Goal: Information Seeking & Learning: Learn about a topic

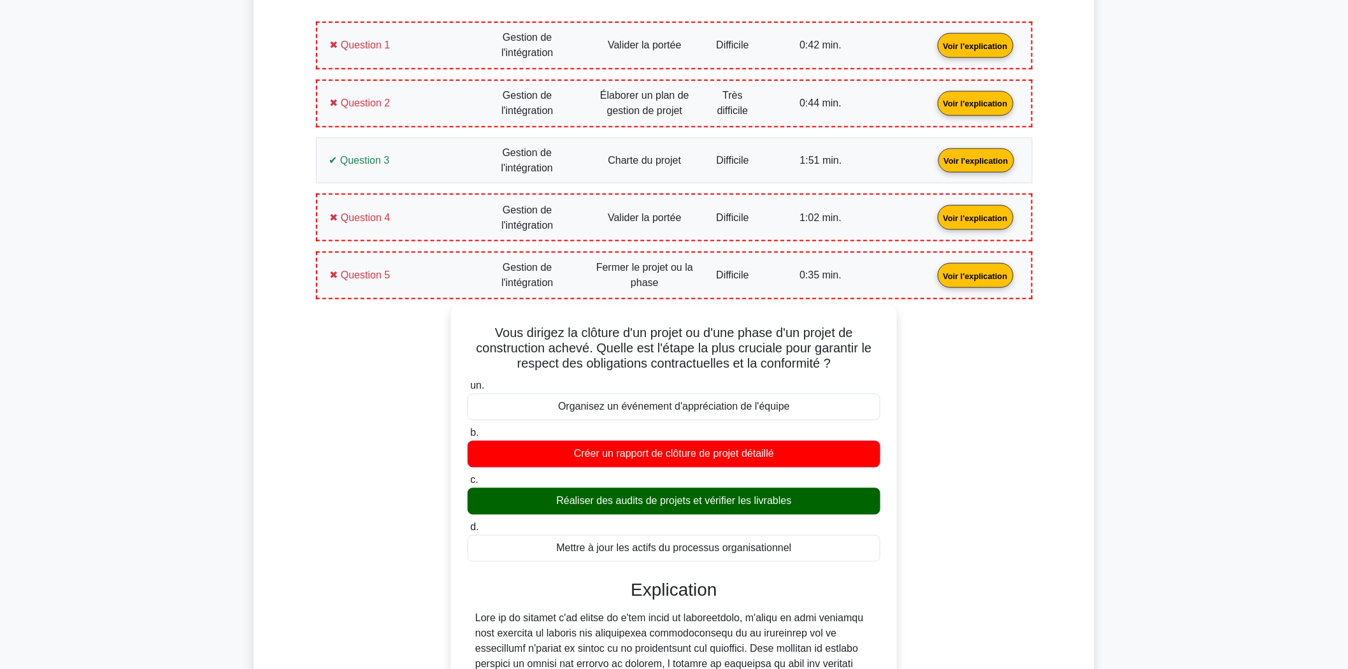
click at [933, 271] on link "Voir l'explication" at bounding box center [976, 274] width 86 height 11
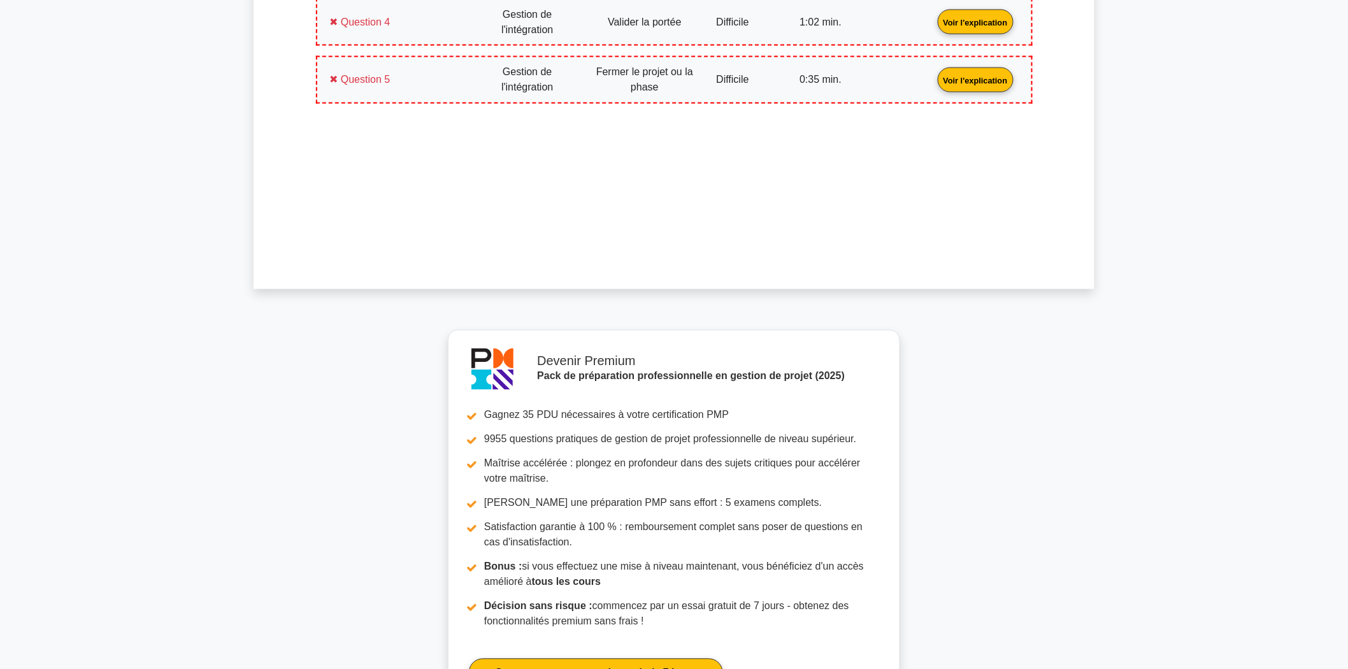
scroll to position [1075, 0]
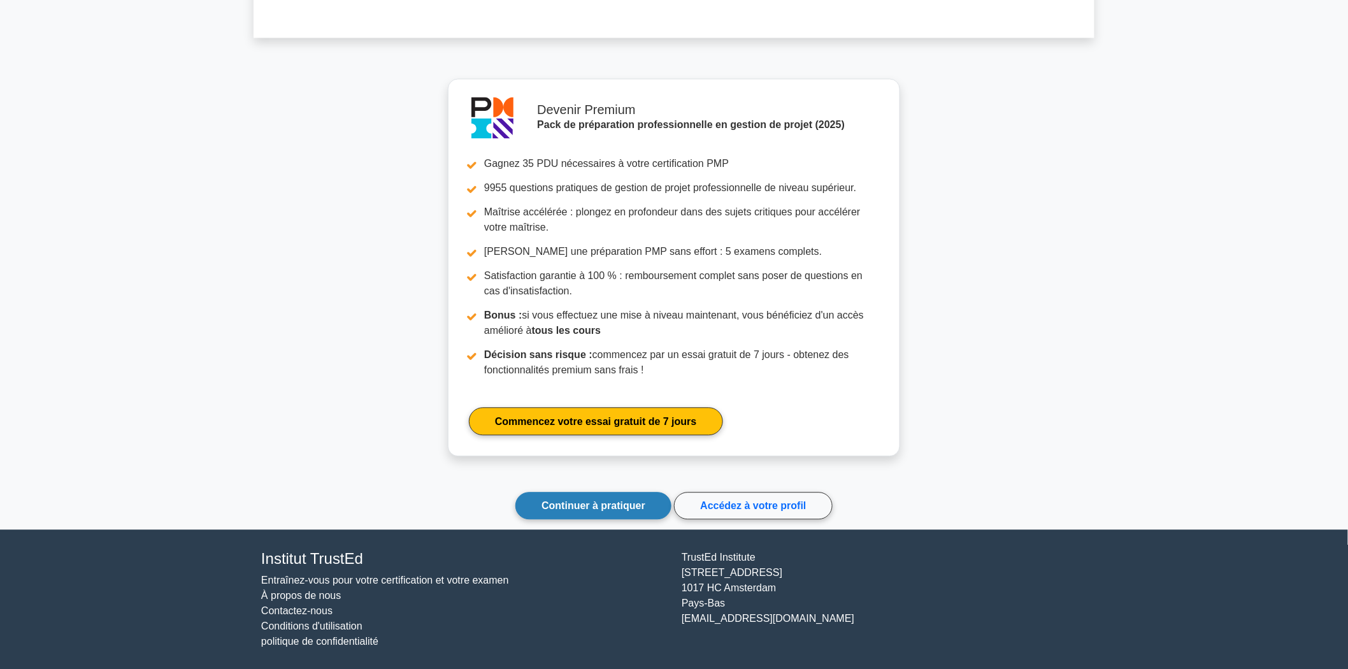
click at [610, 505] on font "Continuer à pratiquer" at bounding box center [593, 505] width 104 height 11
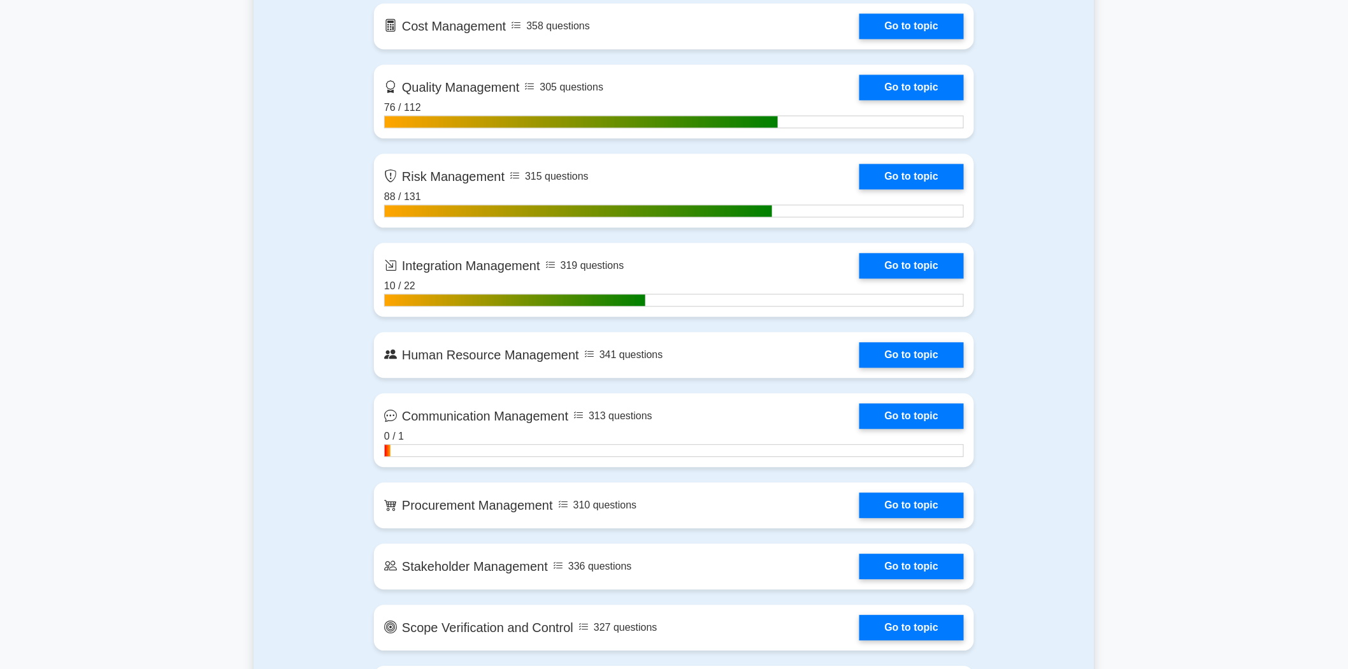
scroll to position [1132, 0]
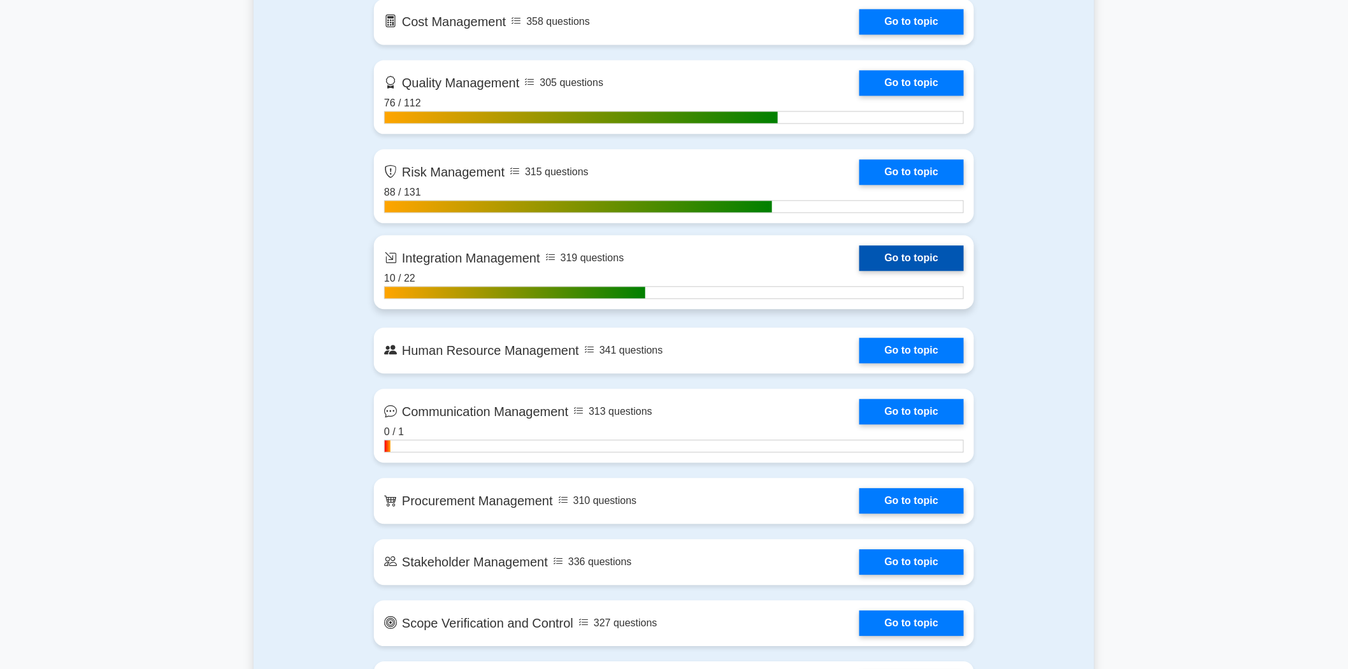
click at [913, 253] on link "Go to topic" at bounding box center [911, 257] width 104 height 25
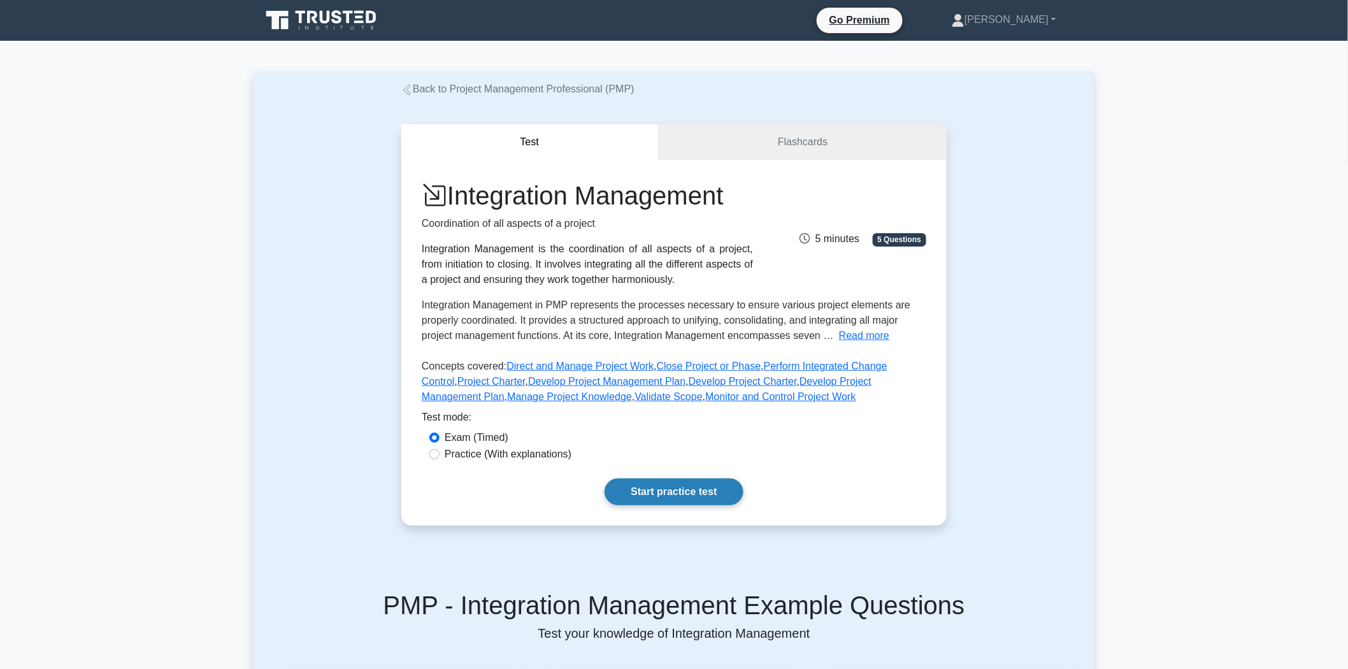
click at [669, 488] on link "Start practice test" at bounding box center [674, 491] width 138 height 27
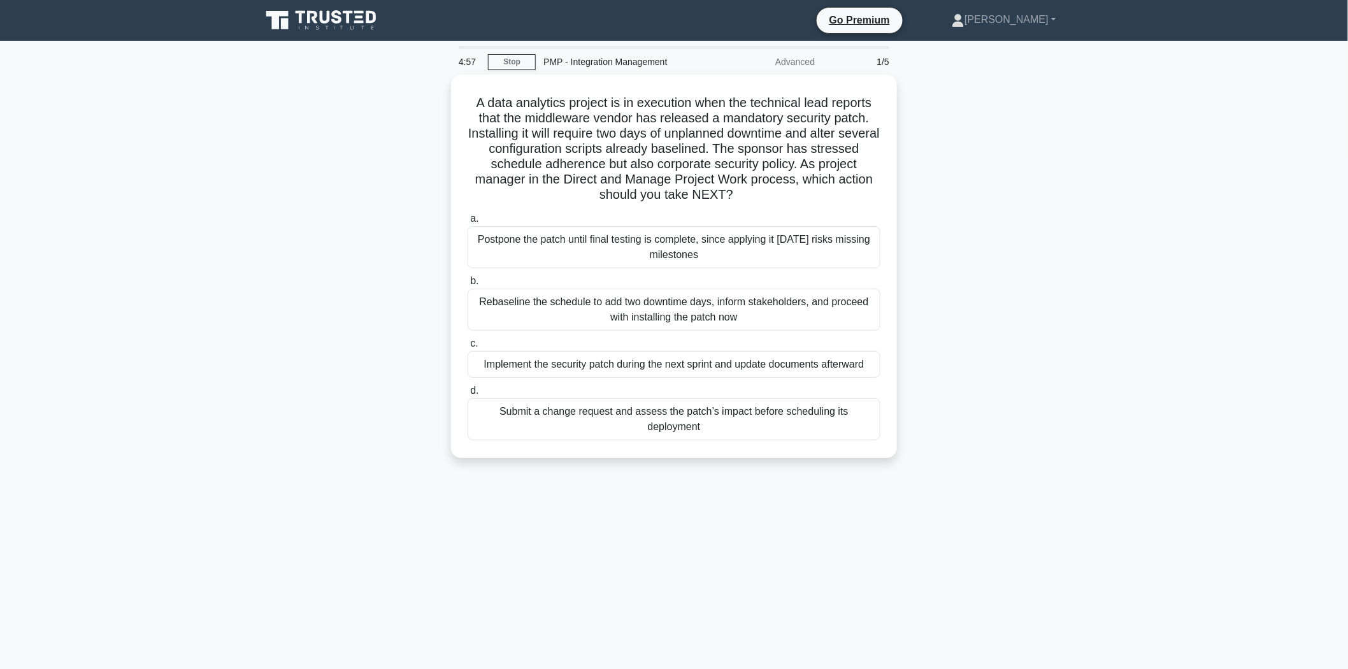
click at [1103, 211] on main "4:57 Stop PMP - Integration Management Advanced 1/5 A data analytics project is…" at bounding box center [674, 364] width 1348 height 647
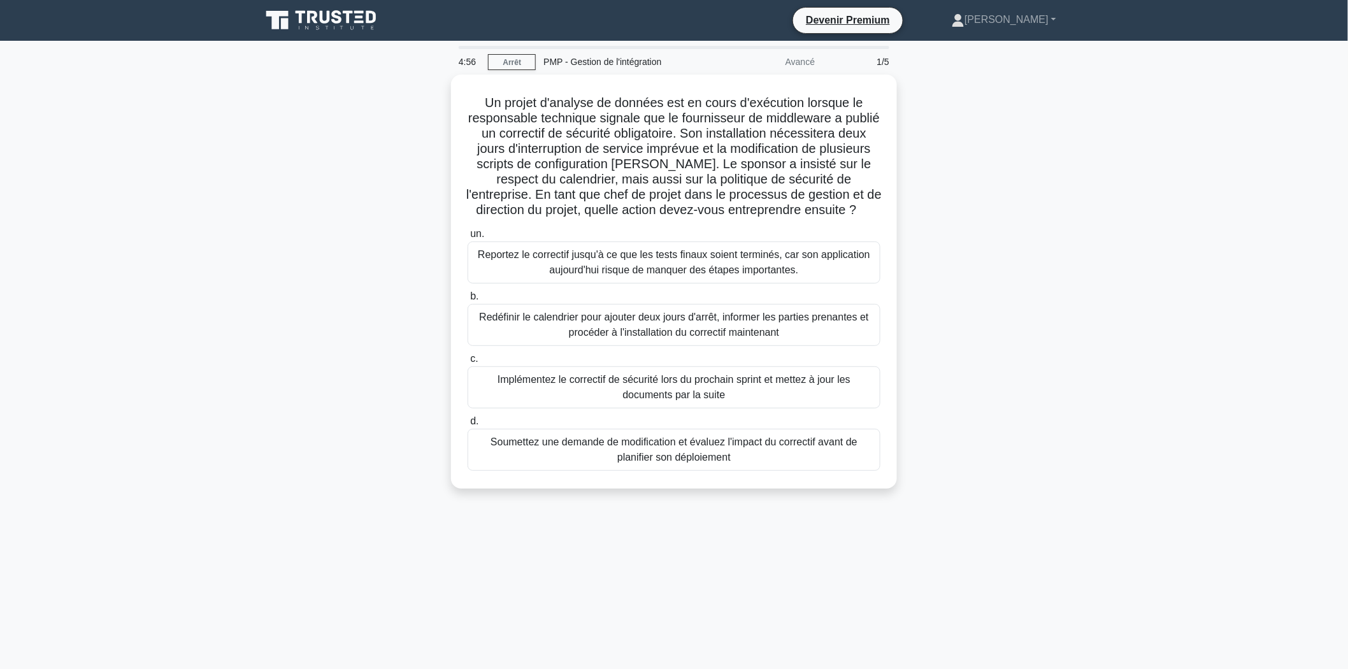
click at [287, 334] on div "Un projet d'analyse de données est en cours d'exécution lorsque le responsable …" at bounding box center [674, 289] width 841 height 429
click at [642, 459] on font "Soumettez une demande de modification et évaluez l'impact du correctif avant de…" at bounding box center [673, 446] width 367 height 26
click at [468, 422] on input "d. Soumettez une demande de modification et évaluez l'impact du correctif avant…" at bounding box center [468, 418] width 0 height 8
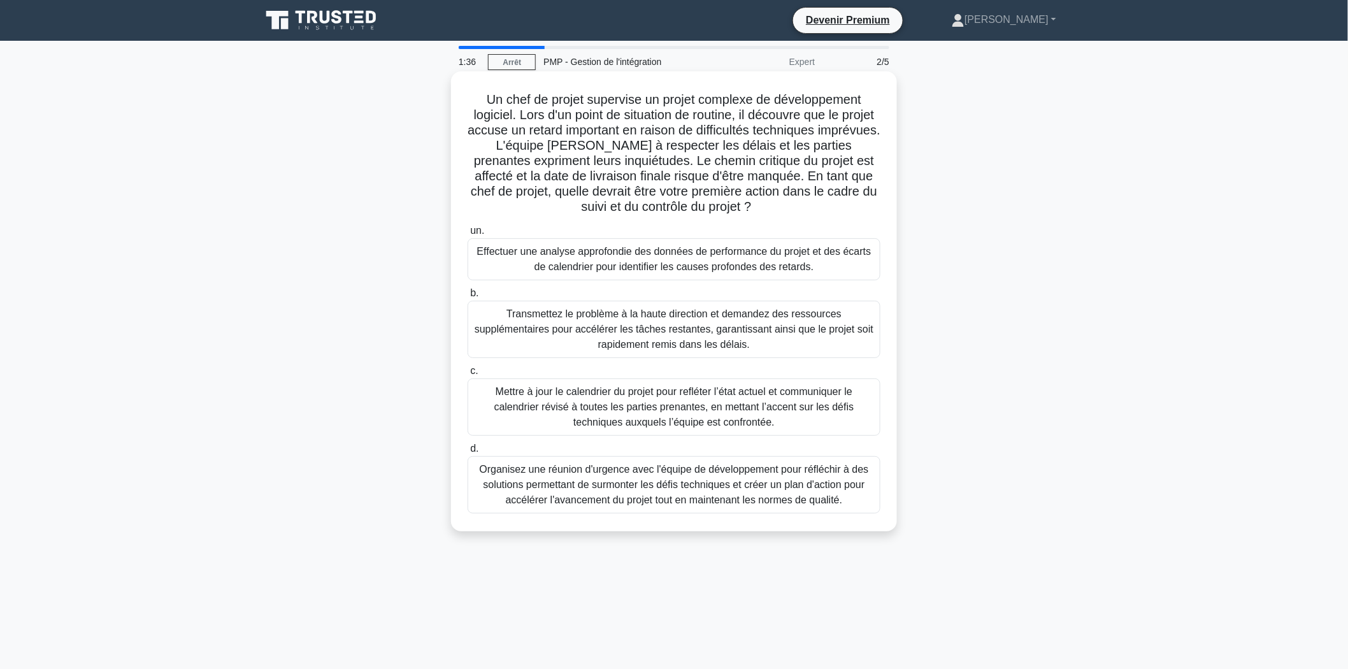
click at [644, 260] on font "Effectuer une analyse approfondie des données de performance du projet et des é…" at bounding box center [674, 259] width 394 height 26
click at [468, 235] on input "un. Effectuer une analyse approfondie des données de performance du projet et d…" at bounding box center [468, 231] width 0 height 8
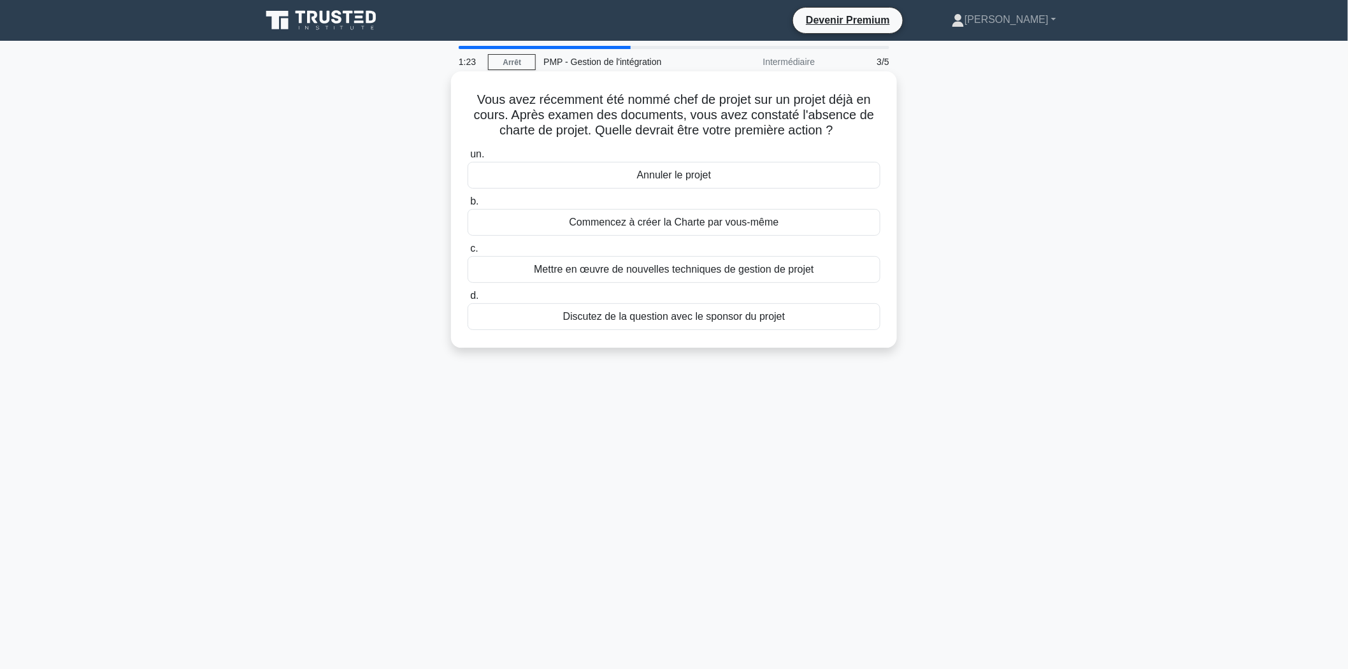
click at [694, 319] on font "Discutez de la question avec le sponsor du projet" at bounding box center [674, 316] width 222 height 11
click at [468, 300] on input "d. Discutez de la question avec le sponsor du projet" at bounding box center [468, 296] width 0 height 8
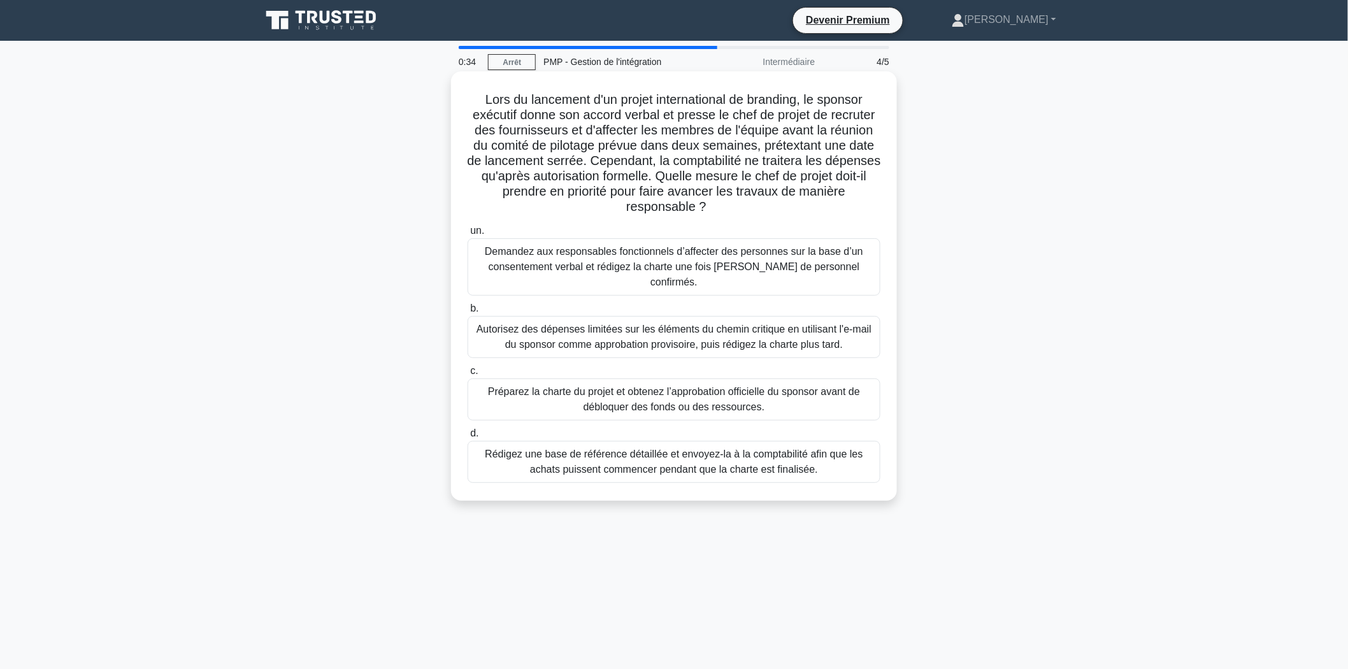
click at [640, 392] on font "Préparez la charte du projet et obtenez l’approbation officielle du sponsor ava…" at bounding box center [674, 399] width 372 height 26
click at [468, 375] on input "c. Préparez la charte du projet et obtenez l’approbation officielle du sponsor …" at bounding box center [468, 371] width 0 height 8
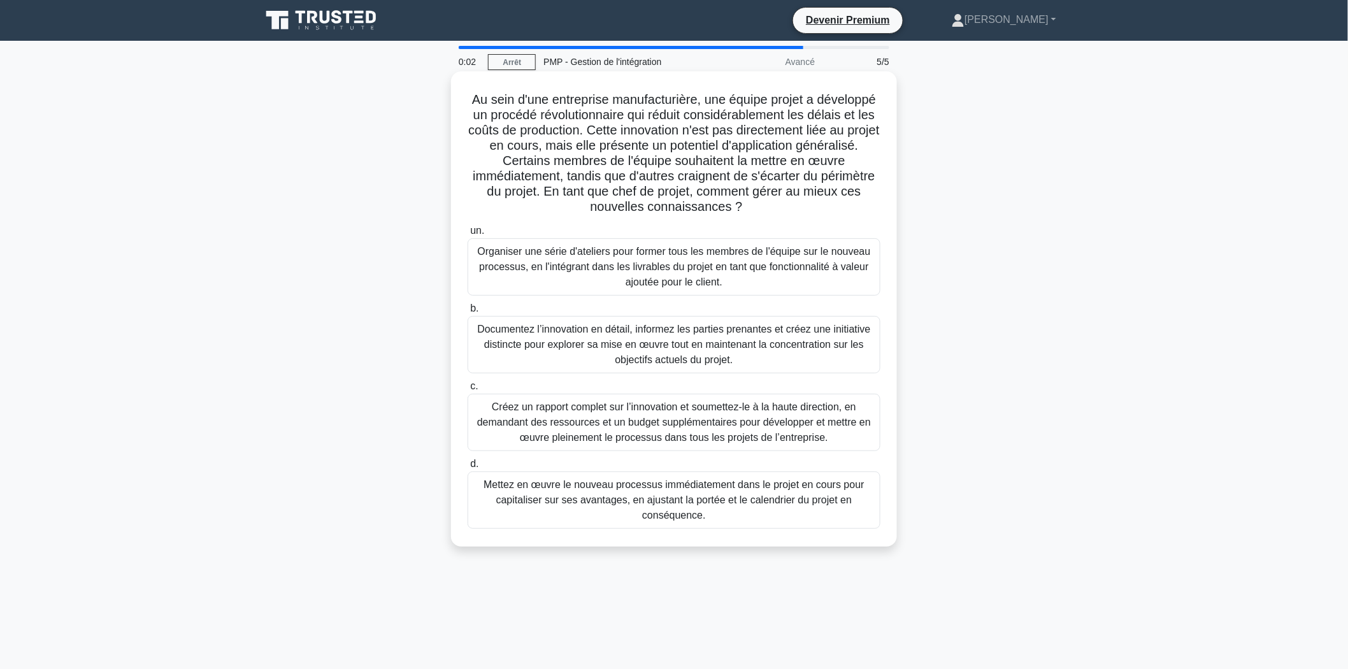
click at [678, 341] on font "Documentez l’innovation en détail, informez les parties prenantes et créez une …" at bounding box center [673, 344] width 393 height 41
click at [468, 313] on input "b. Documentez l’innovation en détail, informez les parties prenantes et créez u…" at bounding box center [468, 308] width 0 height 8
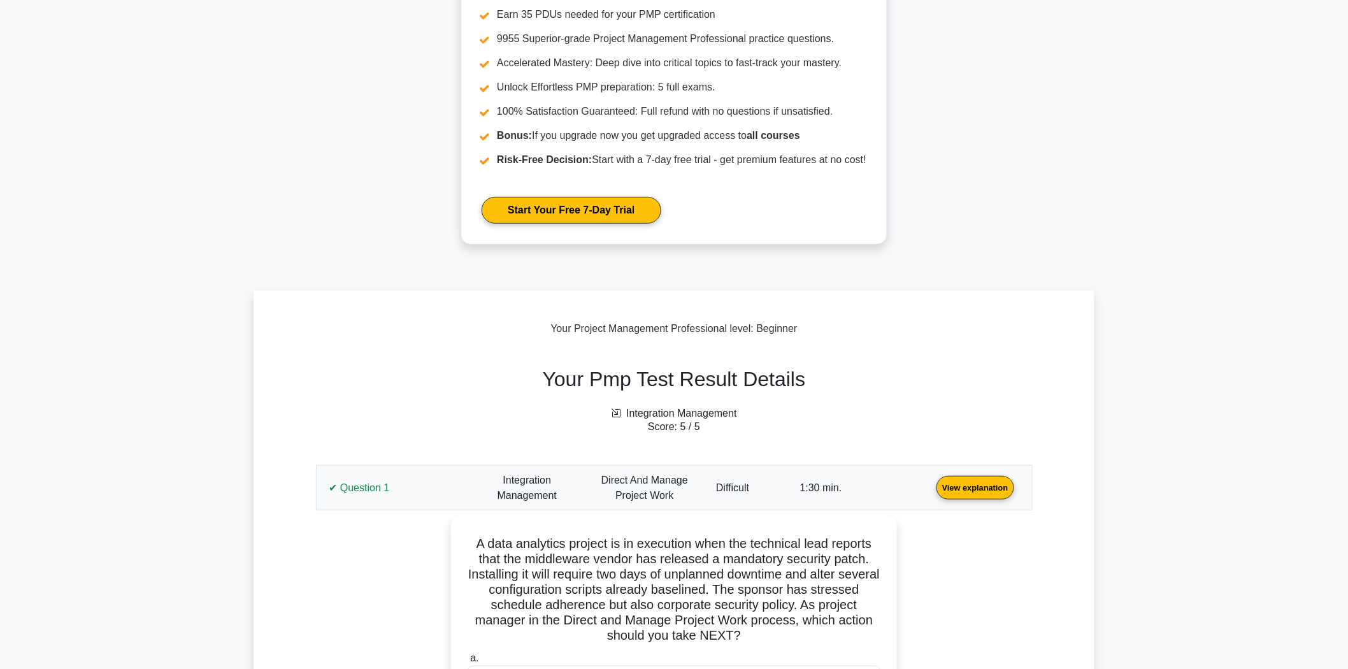
scroll to position [354, 0]
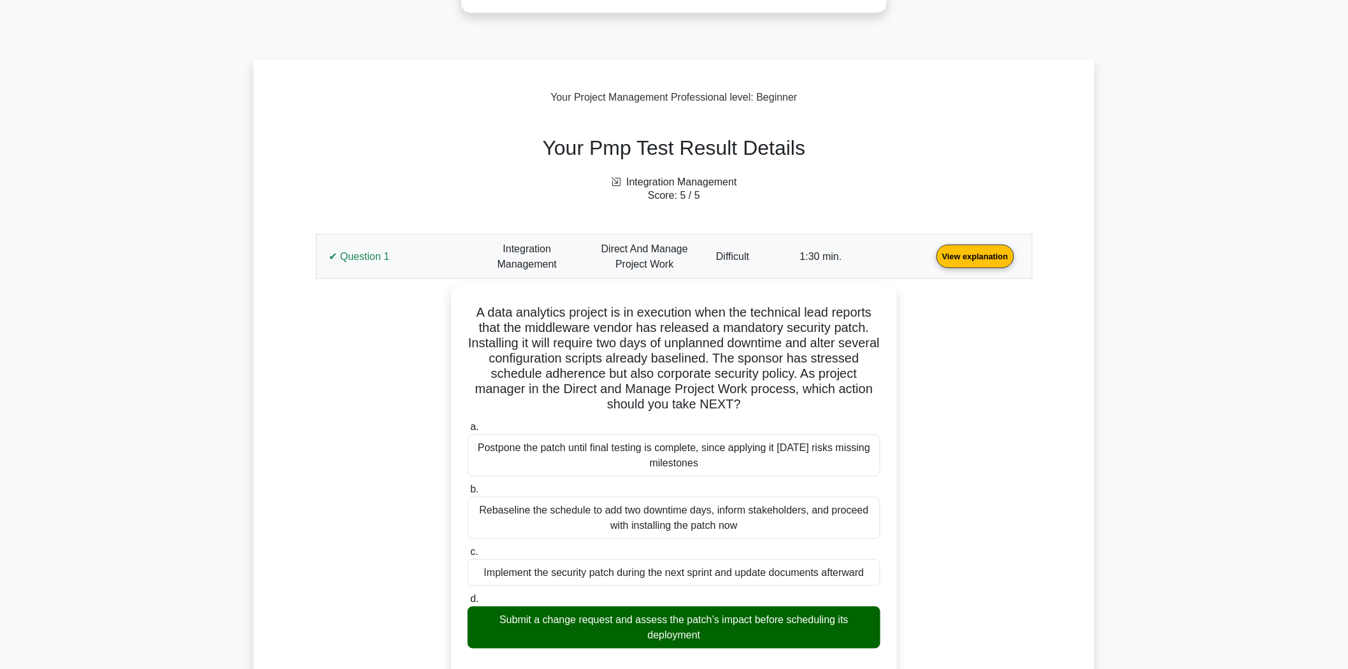
click at [931, 261] on link "View explanation" at bounding box center [975, 255] width 88 height 11
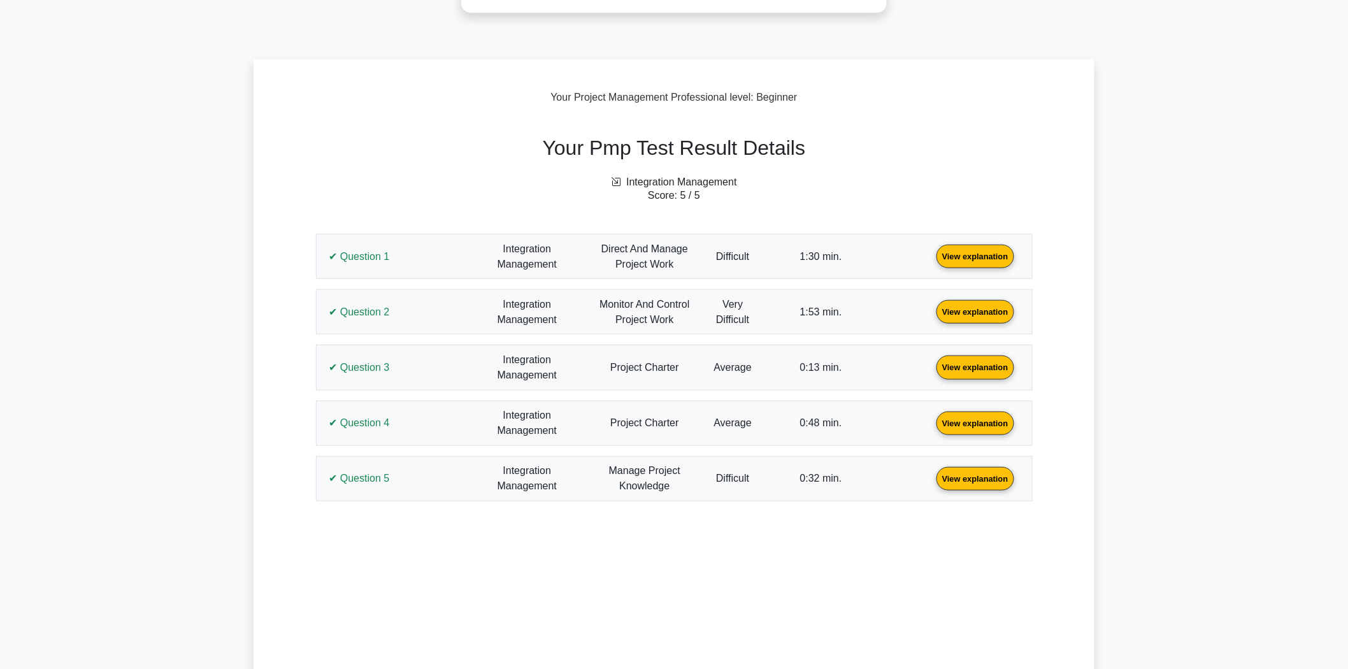
click at [931, 257] on link "View explanation" at bounding box center [975, 255] width 88 height 11
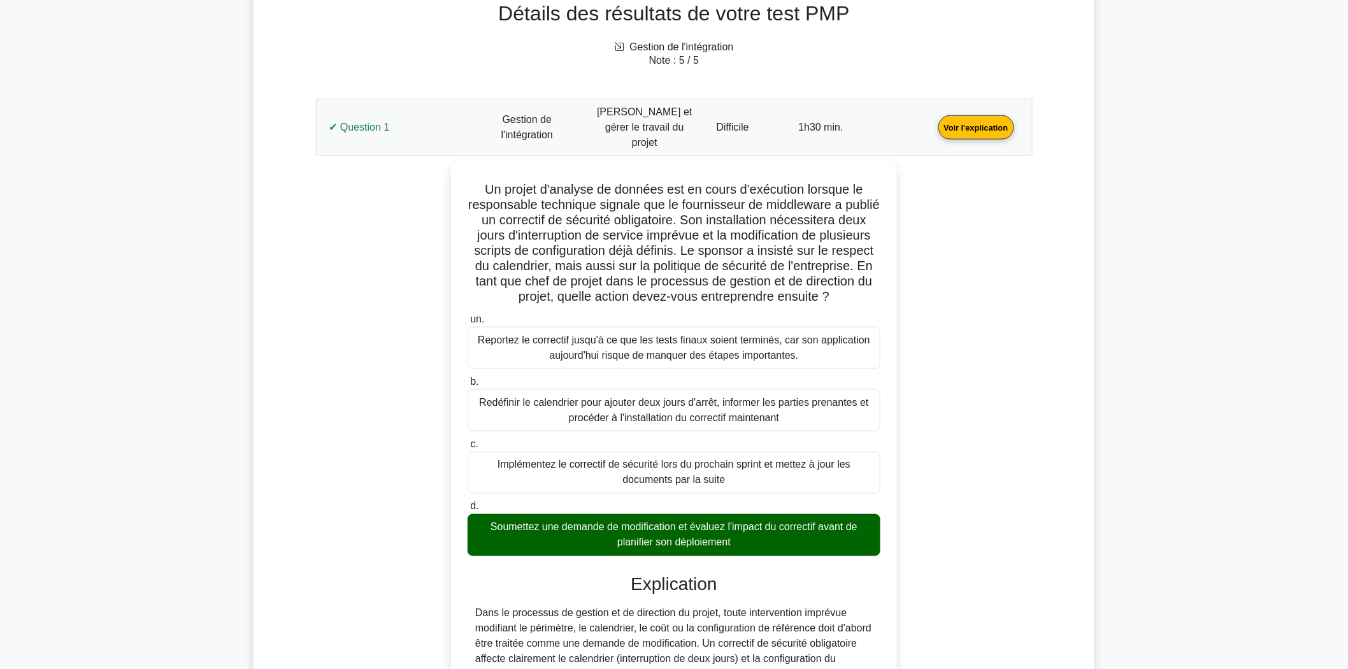
scroll to position [556, 0]
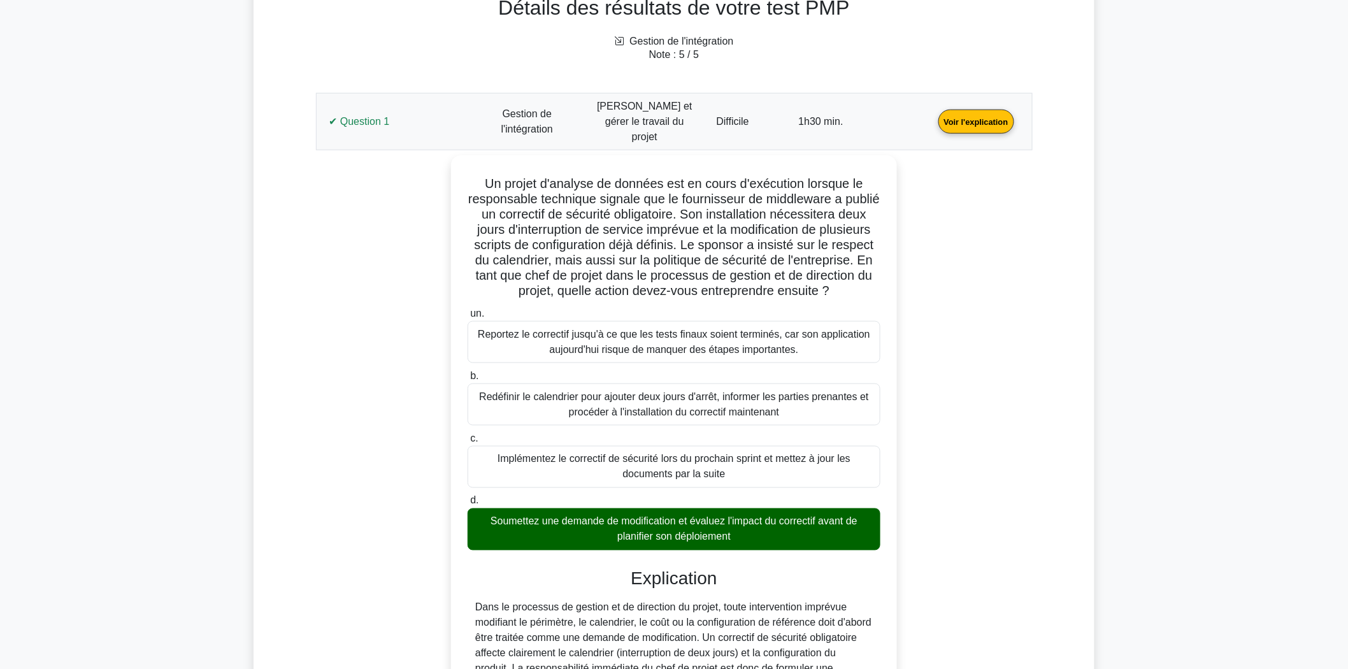
click at [933, 117] on link "Voir l'explication" at bounding box center [976, 120] width 86 height 11
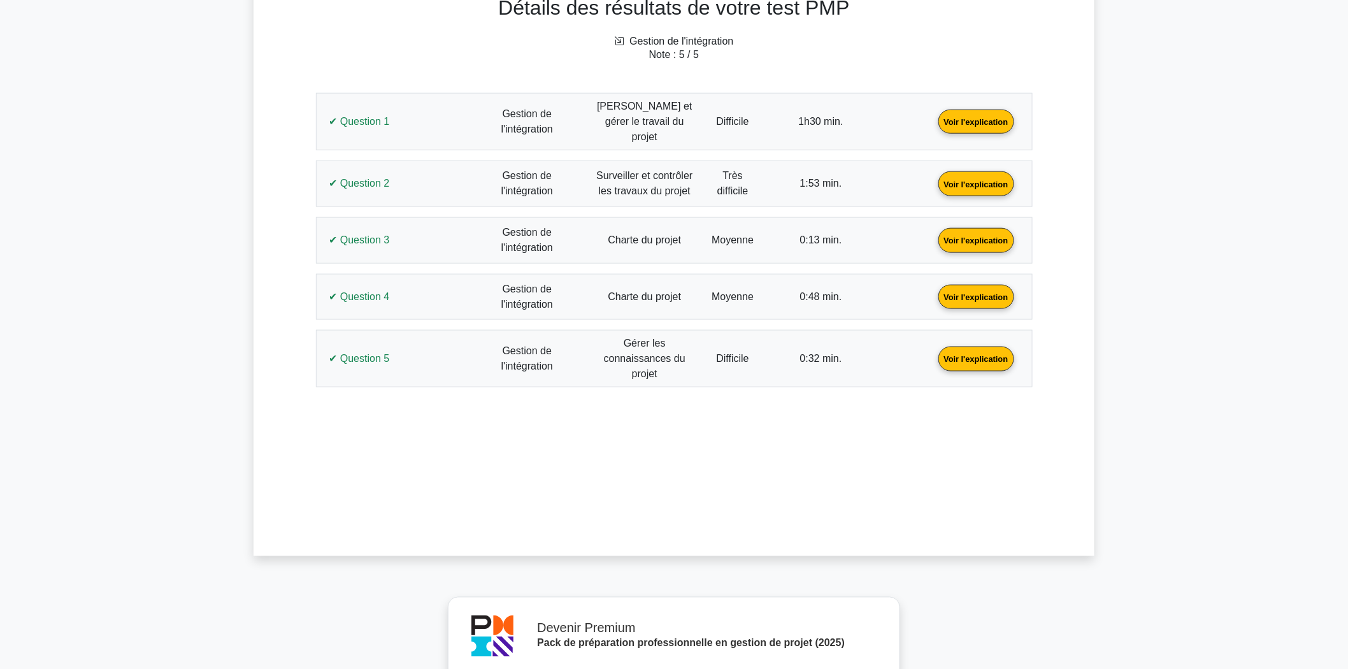
click at [933, 178] on link "Voir l'explication" at bounding box center [976, 183] width 86 height 11
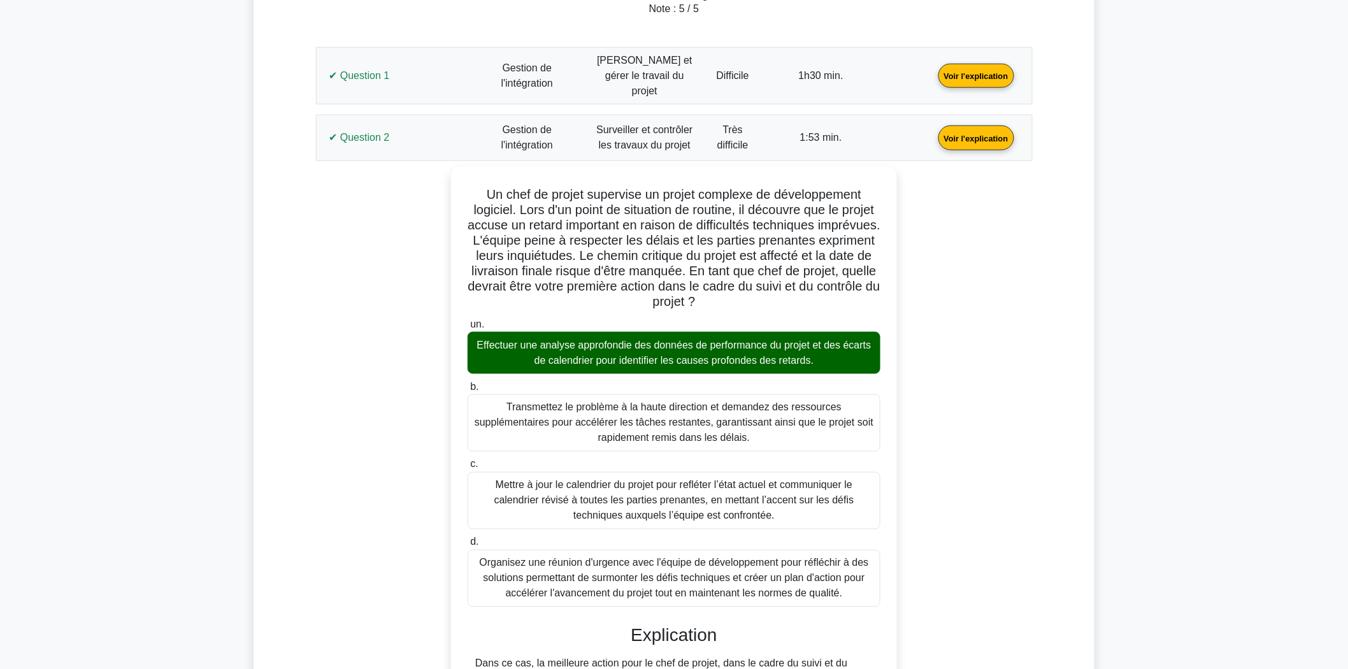
scroll to position [627, 0]
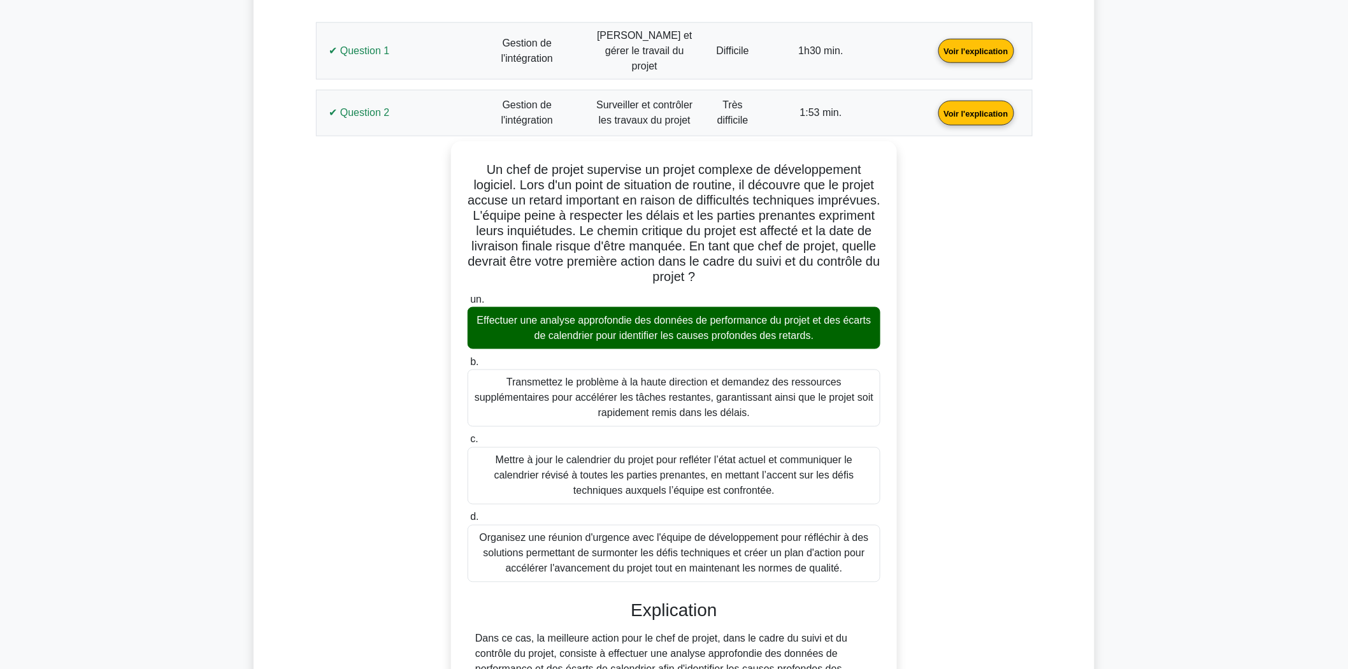
click at [933, 107] on link "Voir l'explication" at bounding box center [976, 112] width 86 height 11
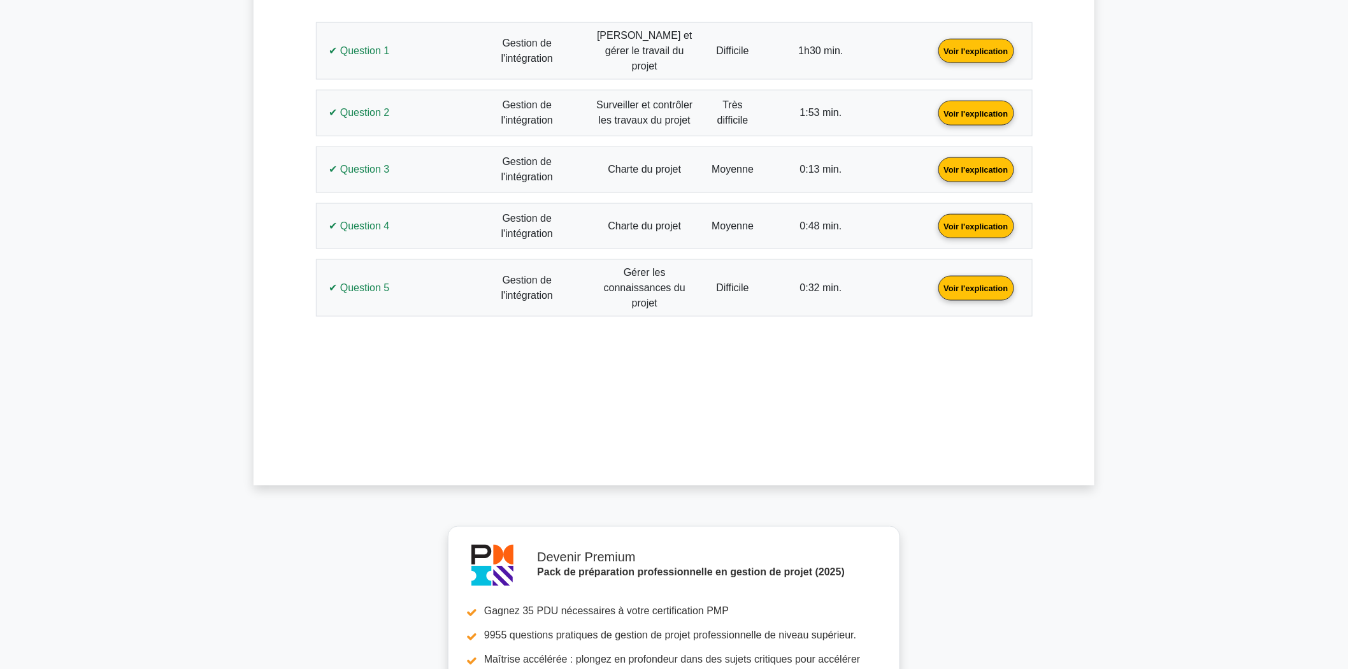
click at [933, 164] on link "Voir l'explication" at bounding box center [976, 168] width 86 height 11
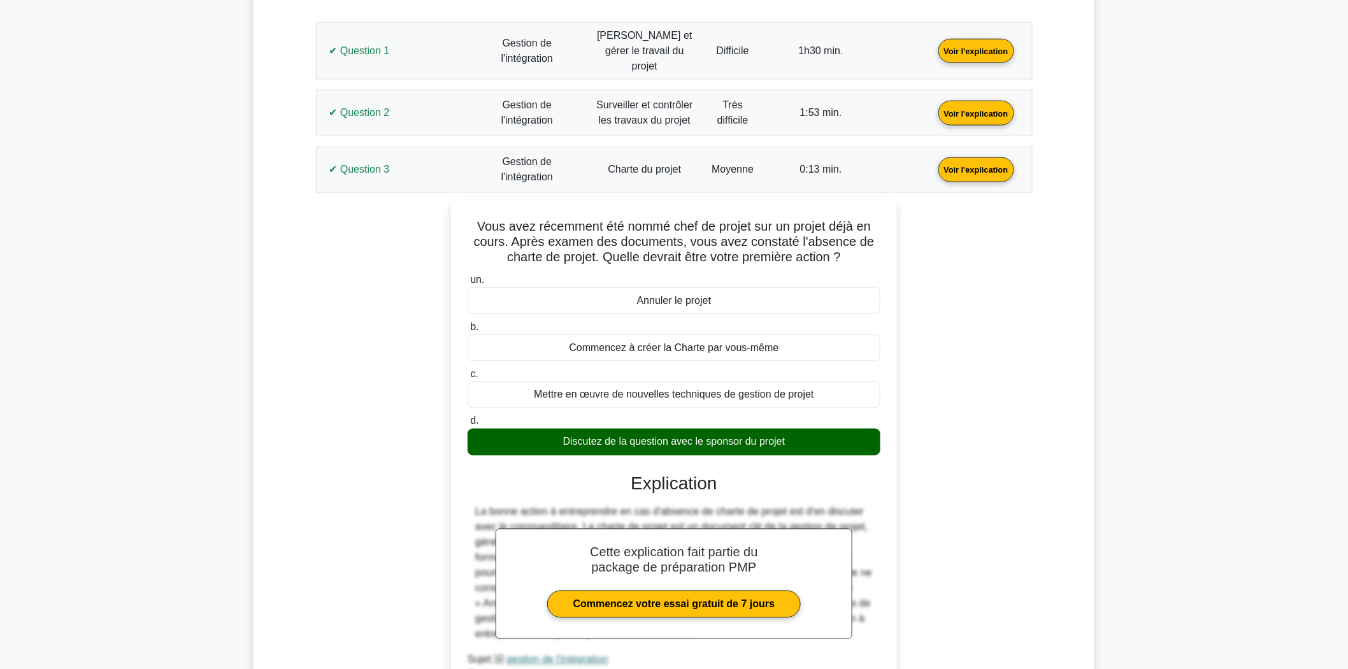
click at [933, 168] on link "Voir l'explication" at bounding box center [976, 168] width 86 height 11
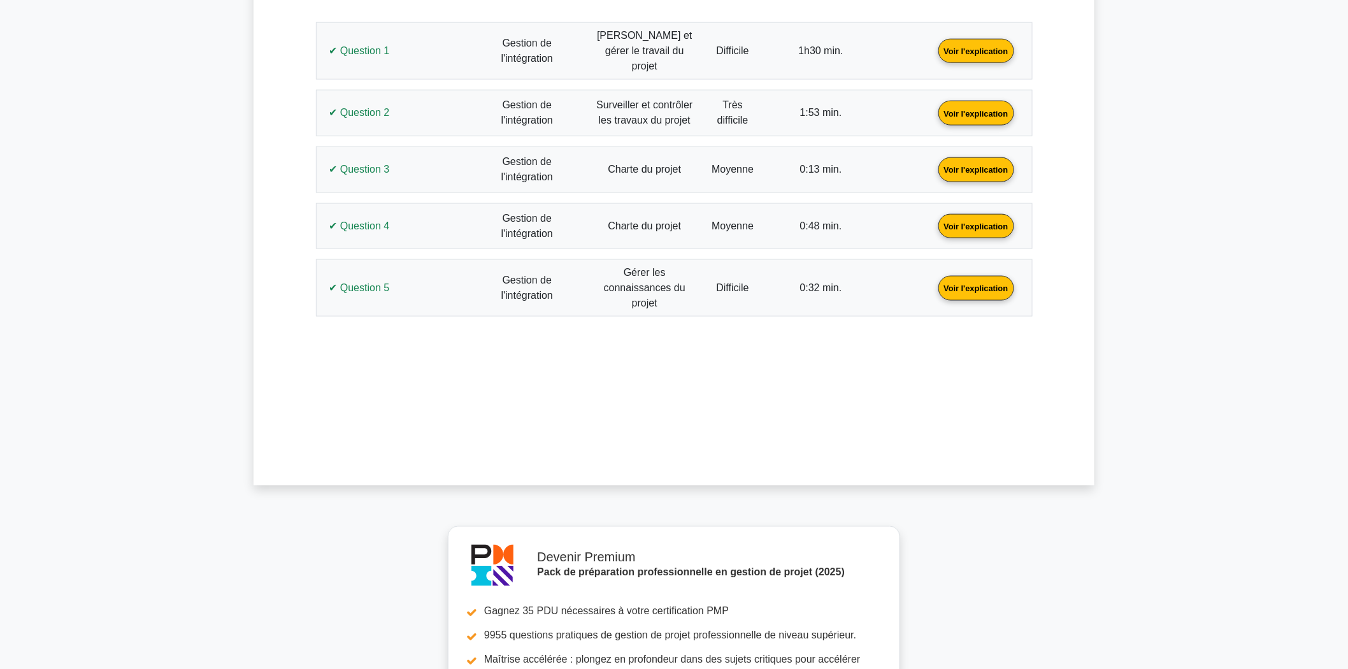
click at [933, 220] on link "Voir l'explication" at bounding box center [976, 225] width 86 height 11
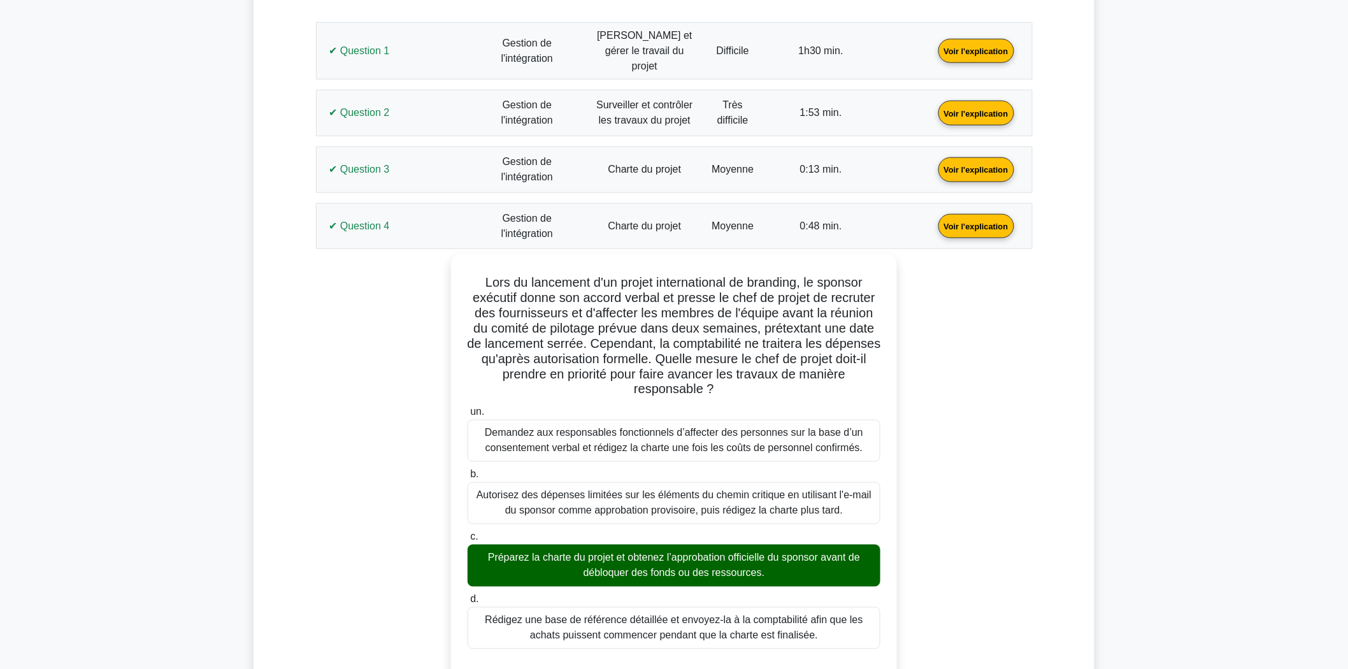
scroll to position [698, 0]
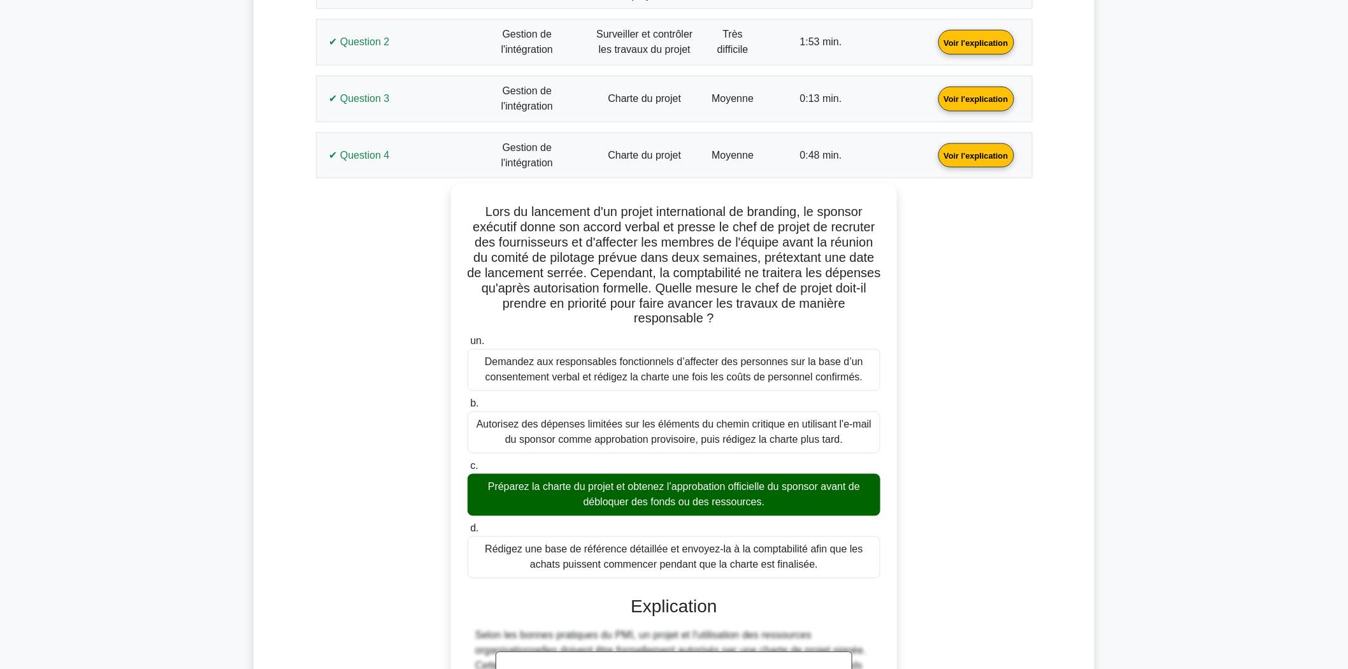
click at [933, 149] on link "Voir l'explication" at bounding box center [976, 154] width 86 height 11
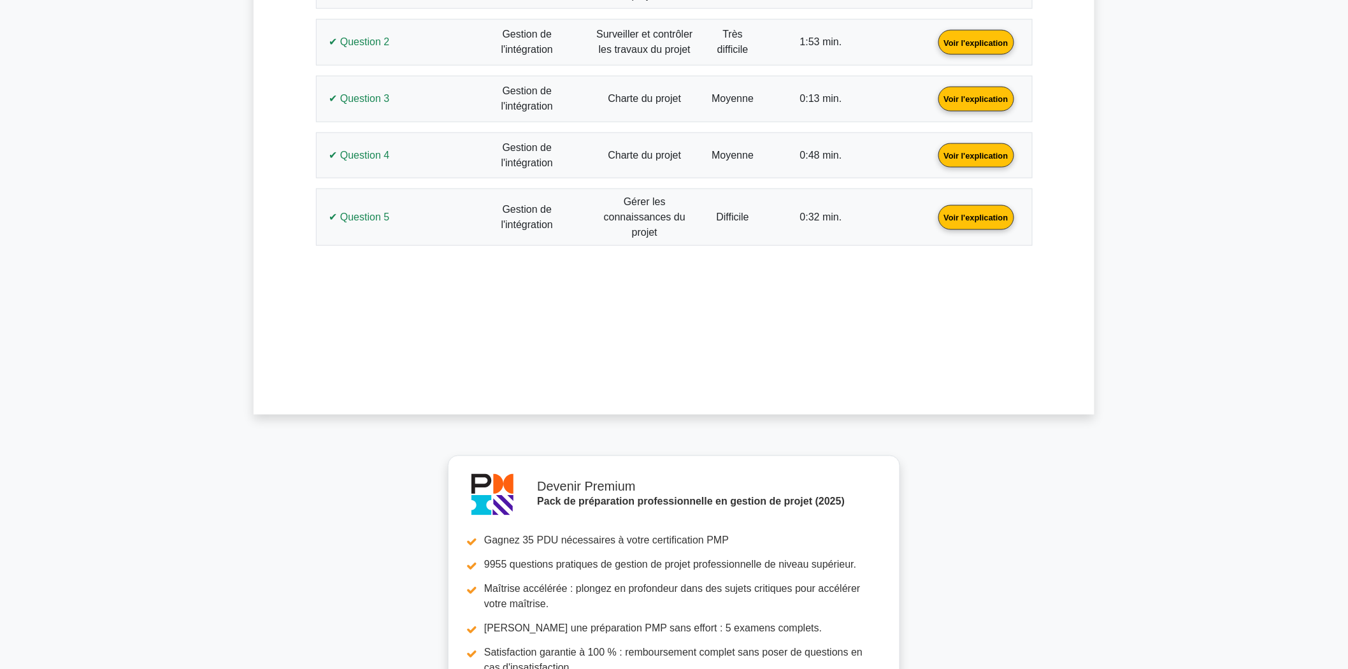
click at [933, 214] on link "Voir l'explication" at bounding box center [976, 216] width 86 height 11
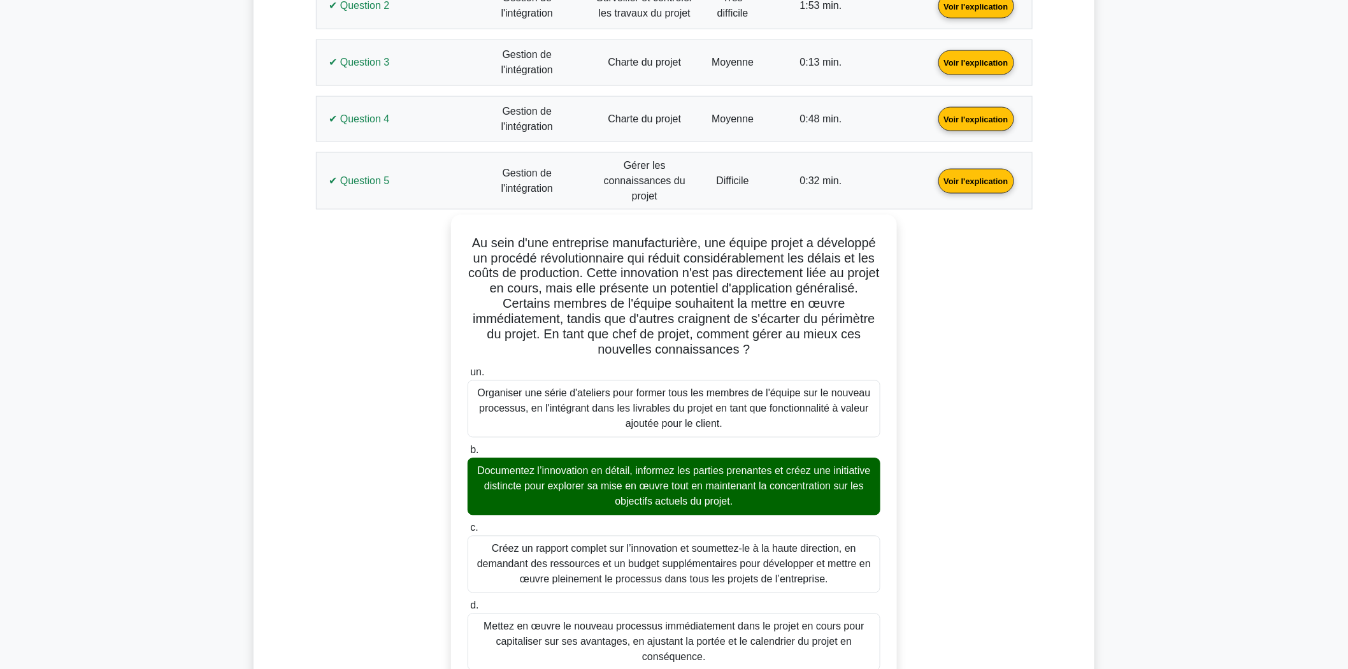
scroll to position [768, 0]
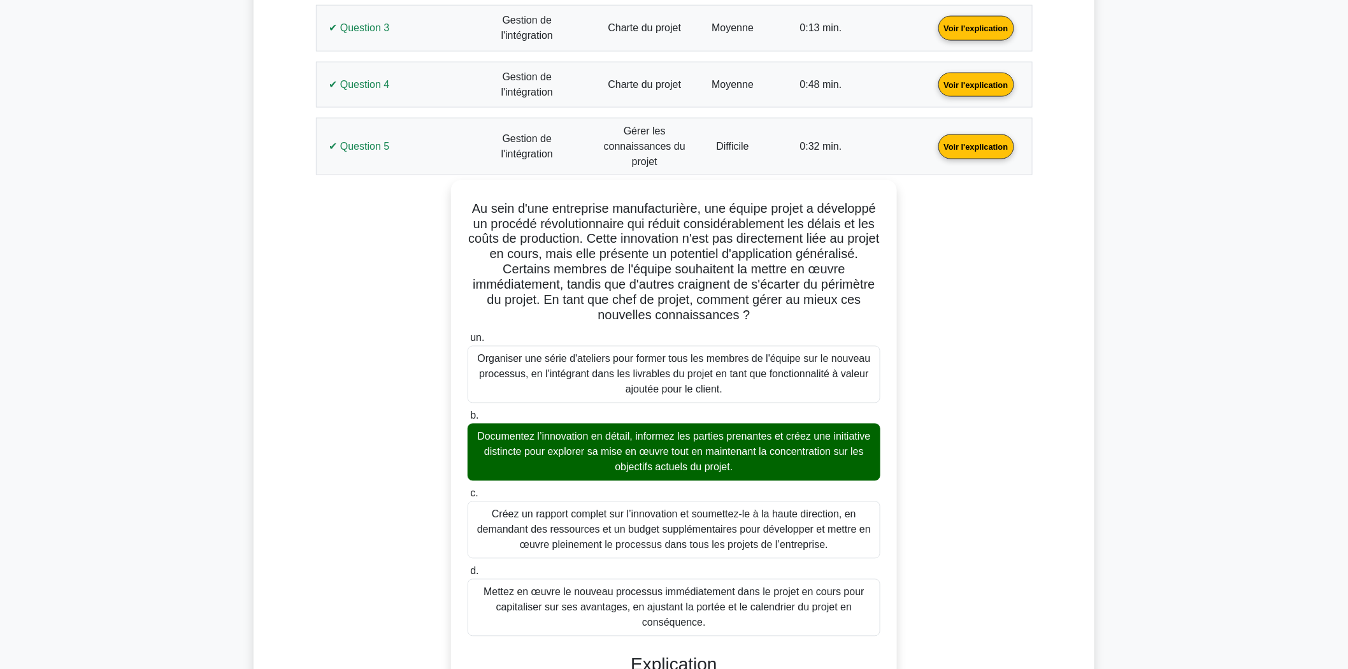
click at [933, 148] on link "Voir l'explication" at bounding box center [976, 146] width 86 height 11
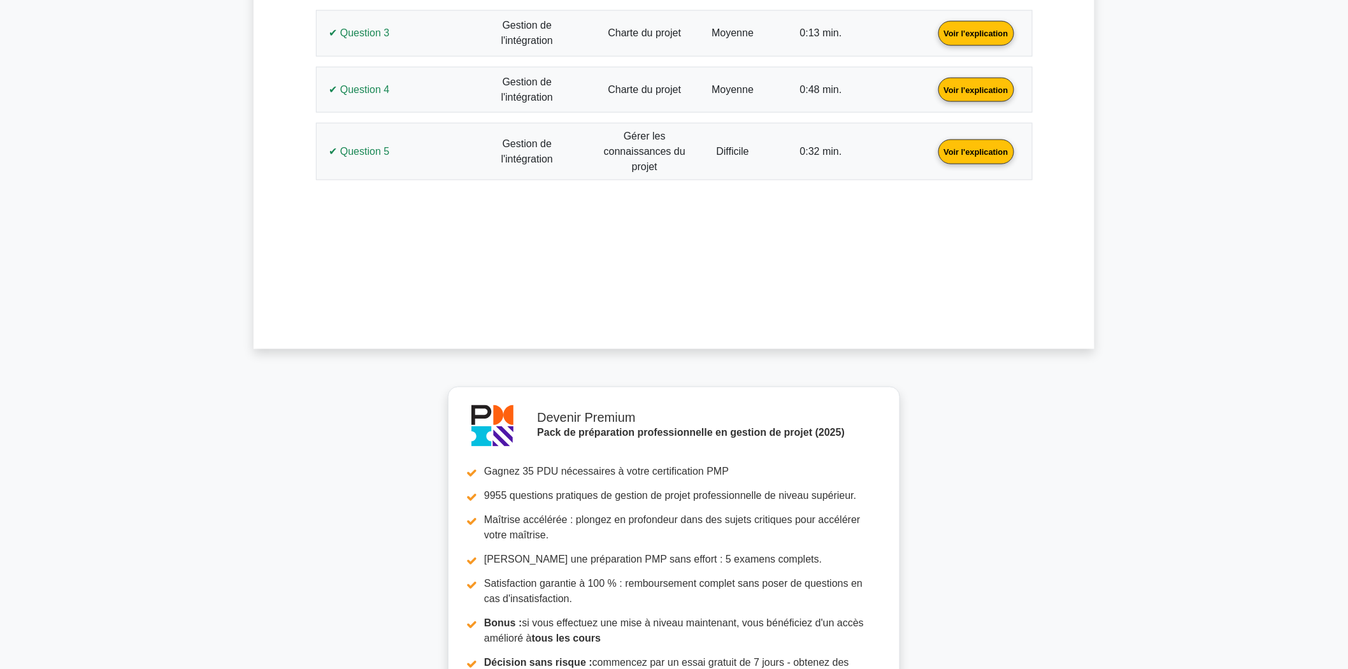
scroll to position [778, 0]
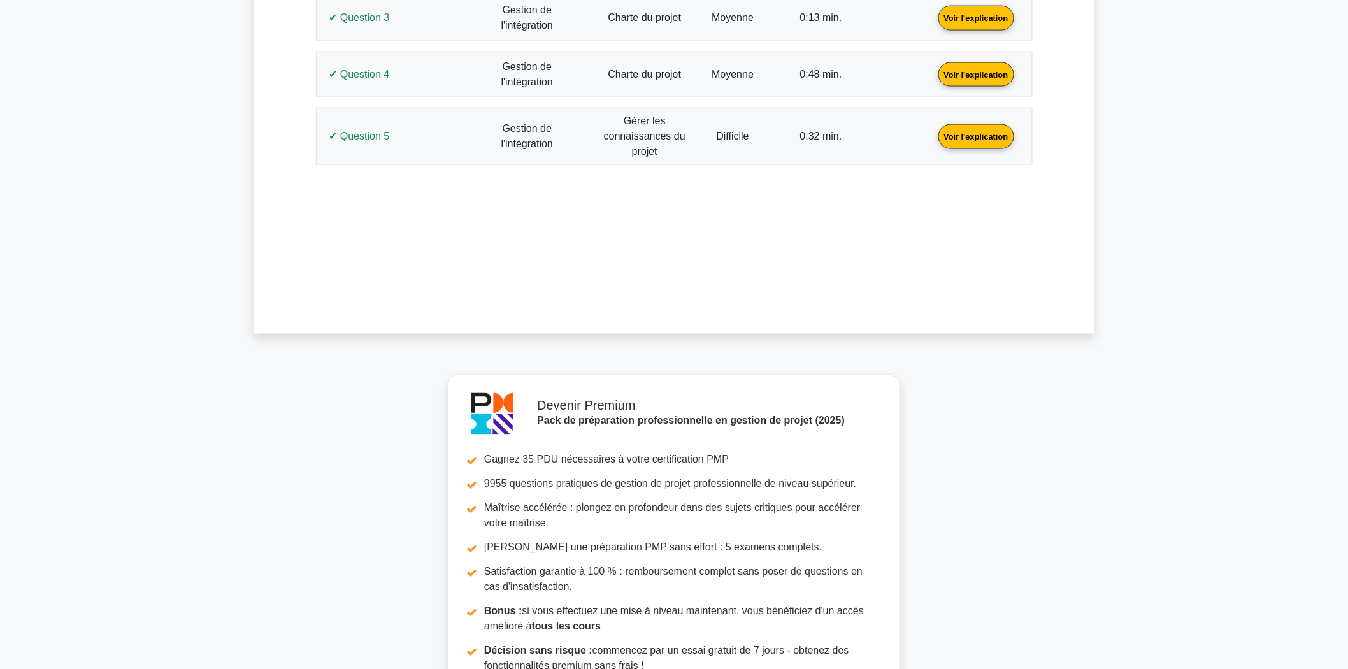
click at [320, 441] on main "Devenir Premium Pack de préparation professionnelle en gestion de projet (2025)…" at bounding box center [674, 43] width 1348 height 1563
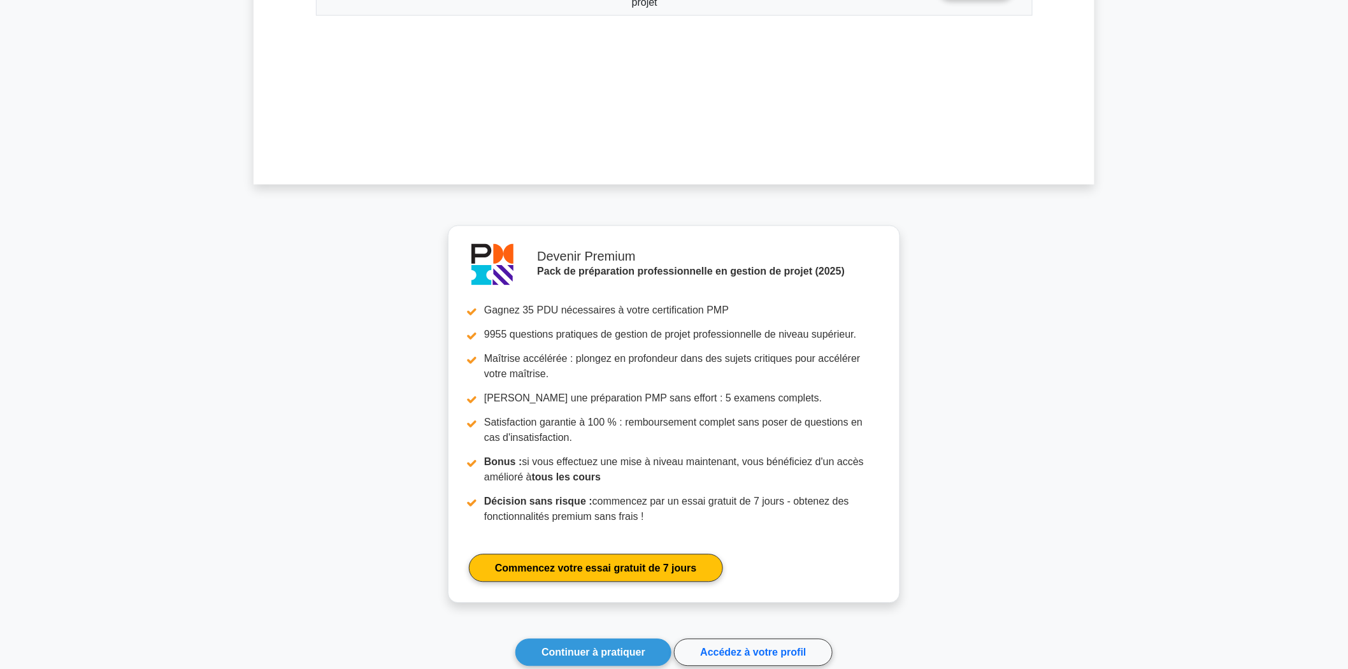
scroll to position [1075, 0]
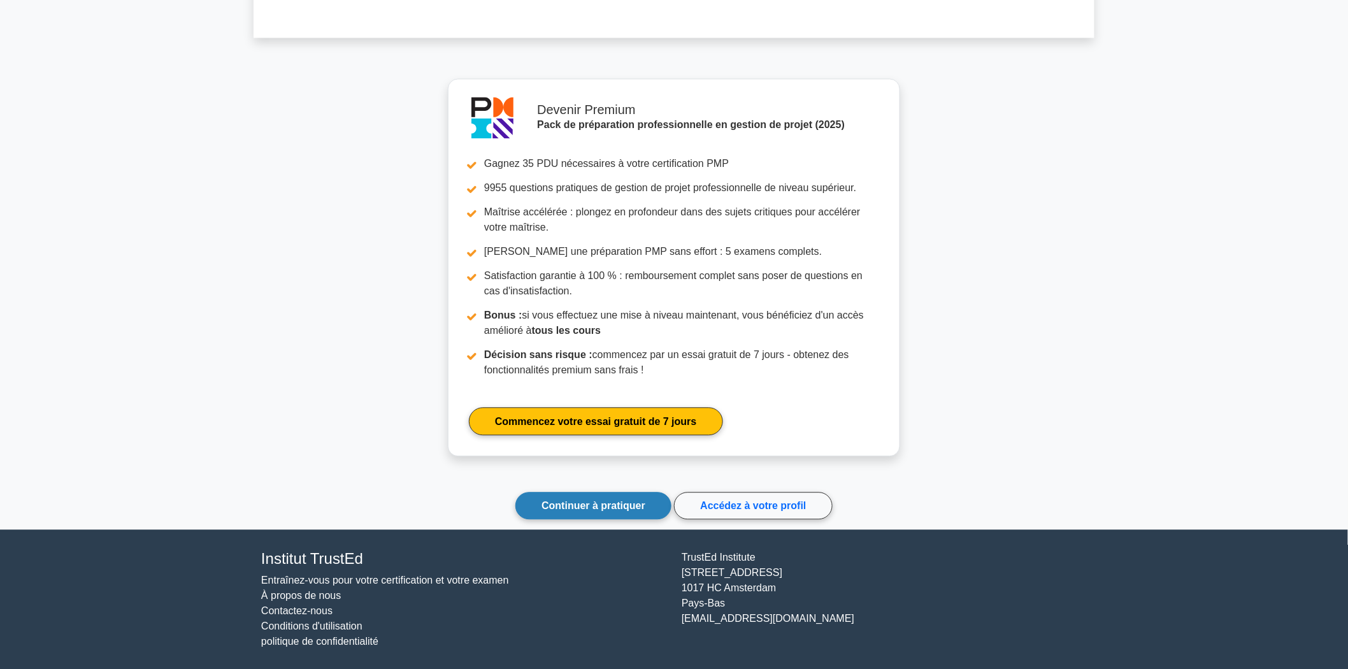
click at [612, 506] on font "Continuer à pratiquer" at bounding box center [593, 505] width 104 height 11
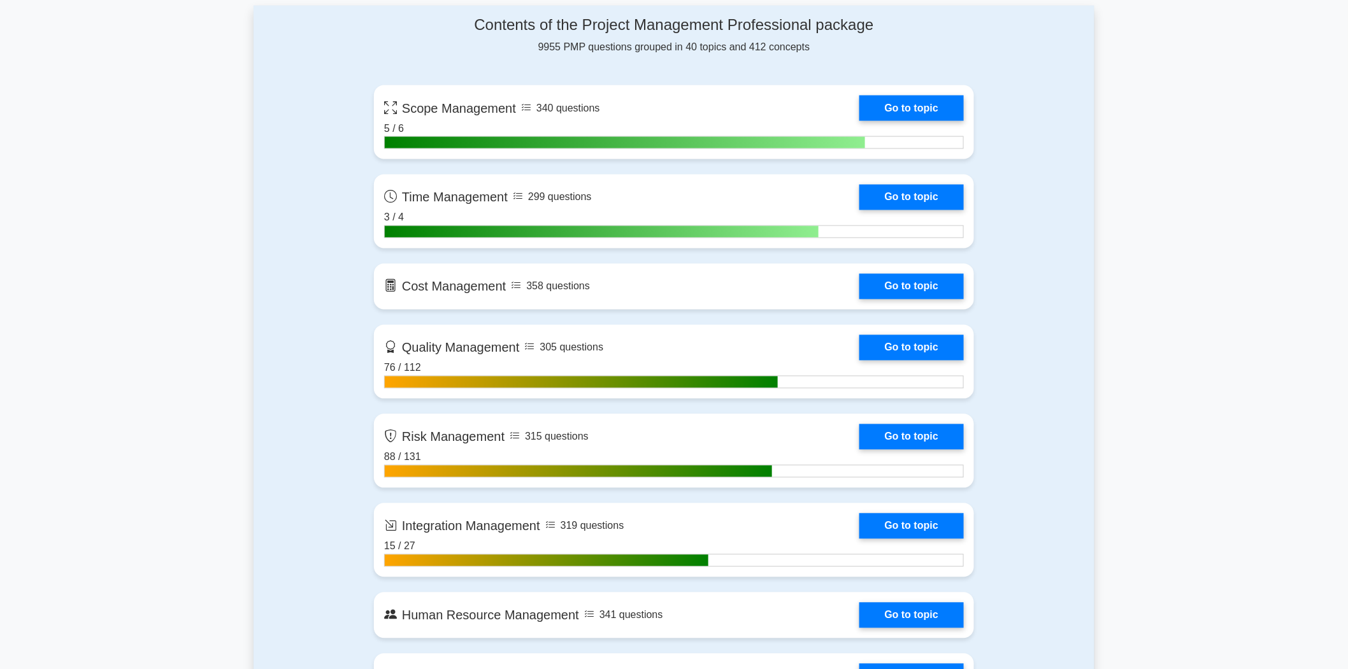
scroll to position [991, 0]
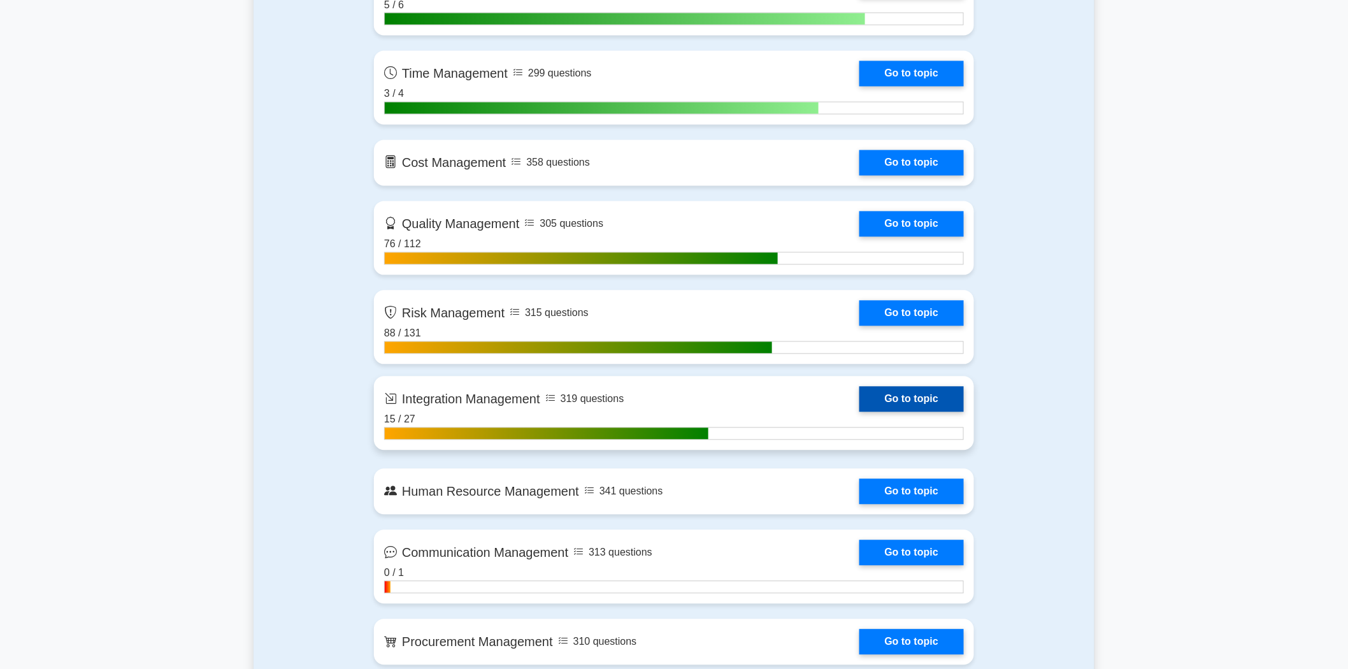
click at [906, 391] on link "Go to topic" at bounding box center [911, 399] width 104 height 25
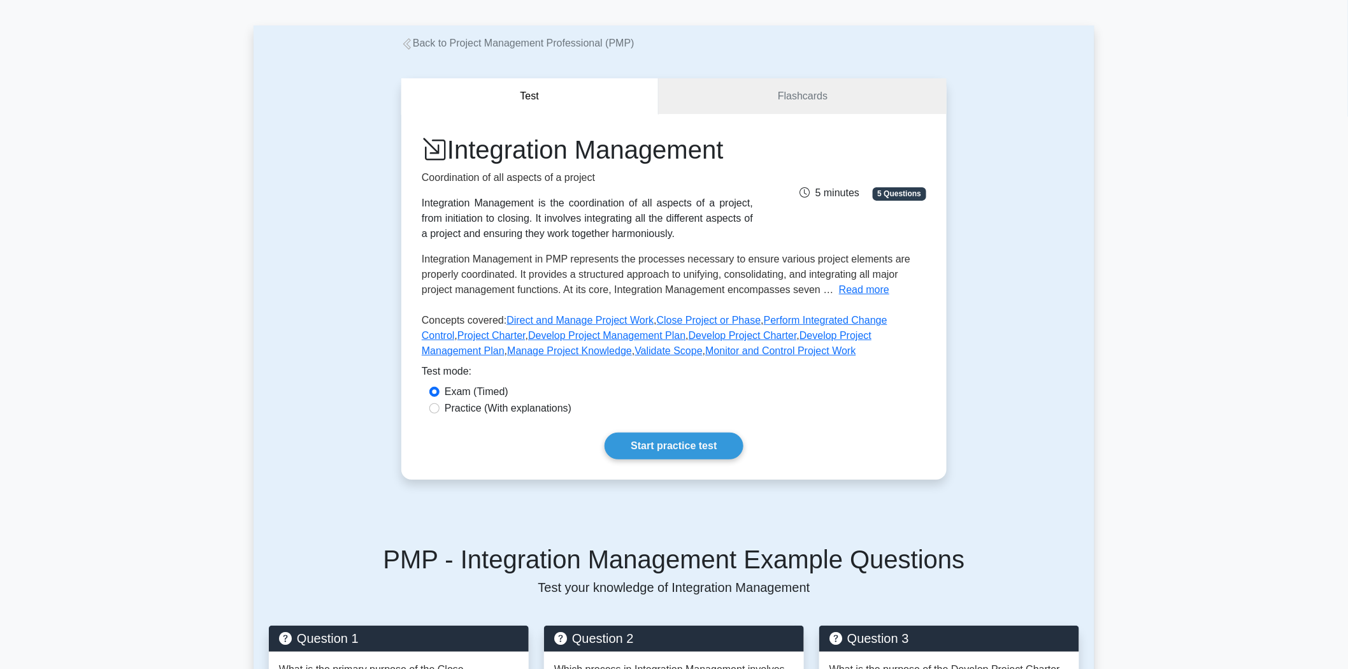
scroll to position [141, 0]
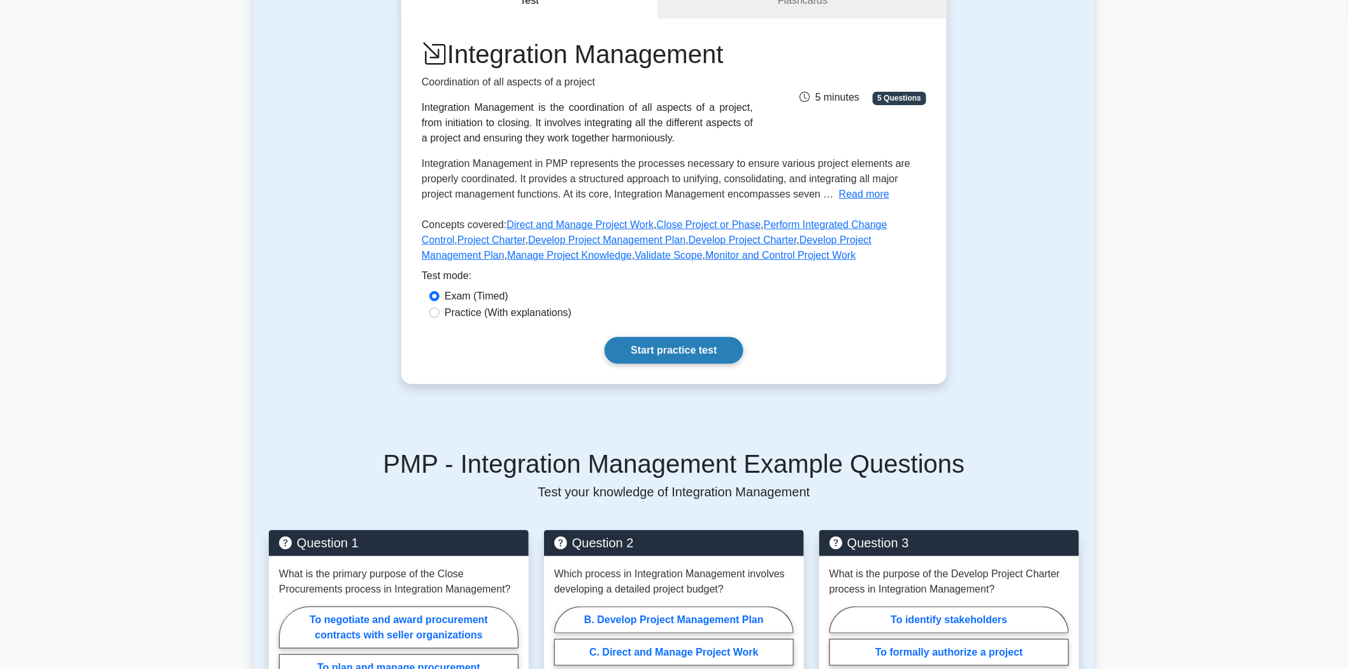
click at [653, 353] on link "Start practice test" at bounding box center [674, 350] width 138 height 27
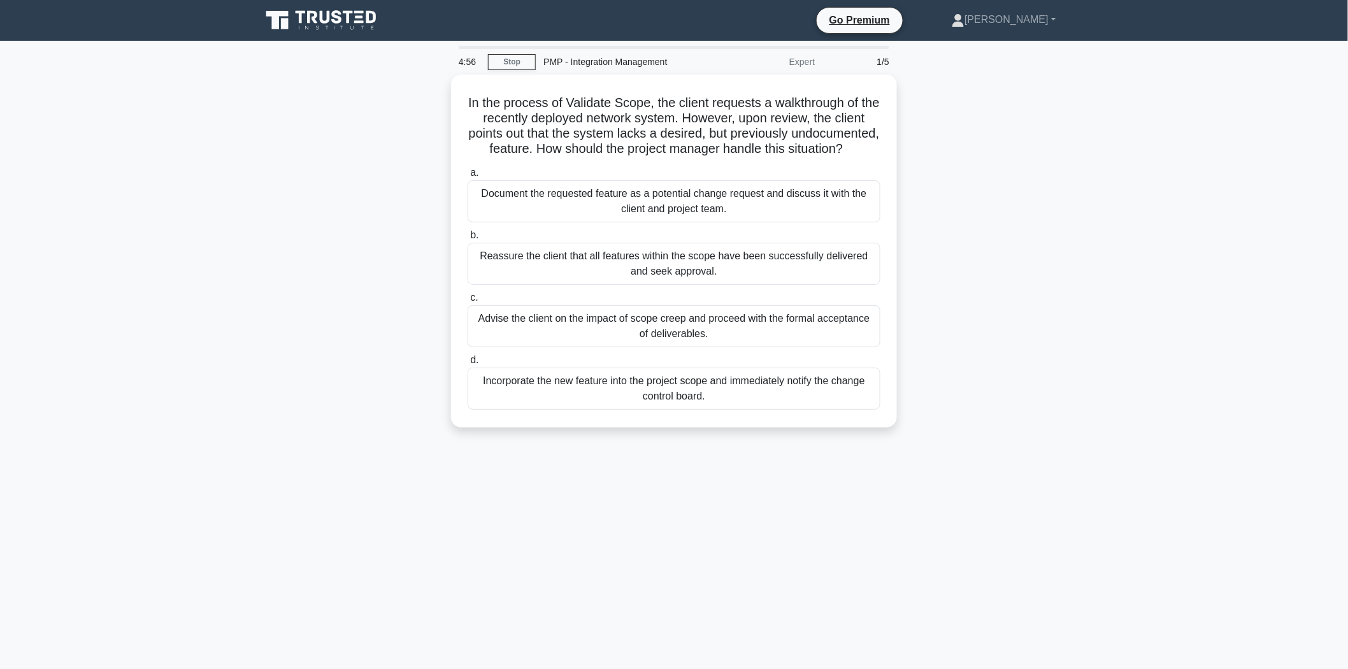
click at [1100, 248] on main "4:56 Stop PMP - Integration Management Expert 1/5 In the process of Validate Sc…" at bounding box center [674, 364] width 1348 height 647
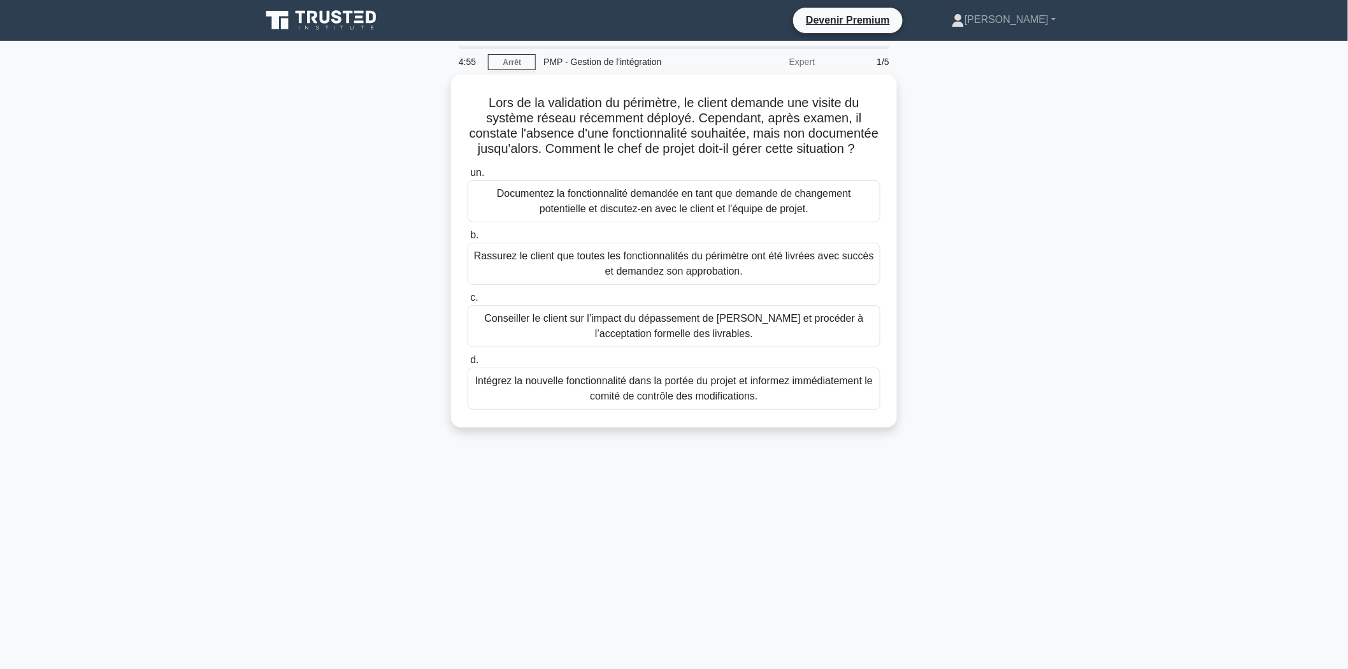
click at [339, 219] on div "Lors de la validation du périmètre, le client demande une visite du système rés…" at bounding box center [674, 259] width 841 height 368
click at [689, 211] on font "Documentez la fonctionnalité demandée en tant que demande de changement potenti…" at bounding box center [674, 198] width 354 height 26
click at [468, 174] on input "un. Documentez la fonctionnalité demandée en tant que demande de changement pot…" at bounding box center [468, 170] width 0 height 8
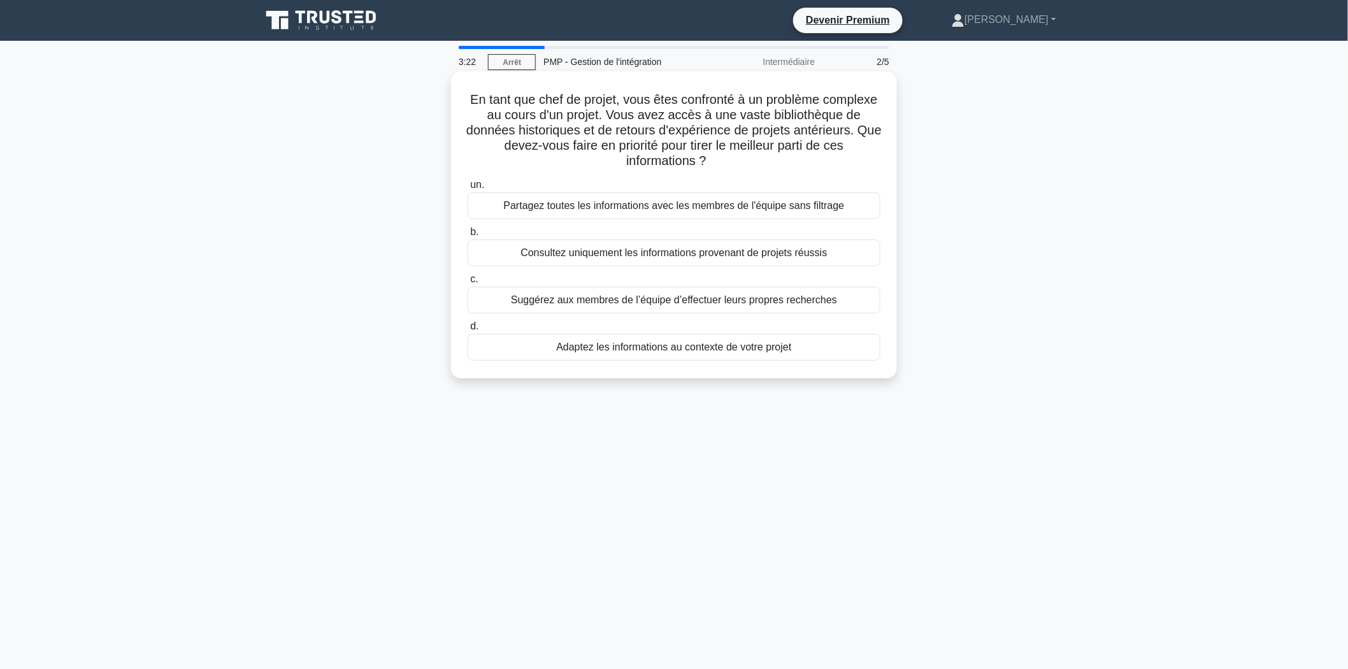
click at [634, 210] on font "Partagez toutes les informations avec les membres de l'équipe sans filtrage" at bounding box center [674, 205] width 341 height 11
click at [468, 189] on input "un. Partagez toutes les informations avec les membres de l'équipe sans filtrage" at bounding box center [468, 185] width 0 height 8
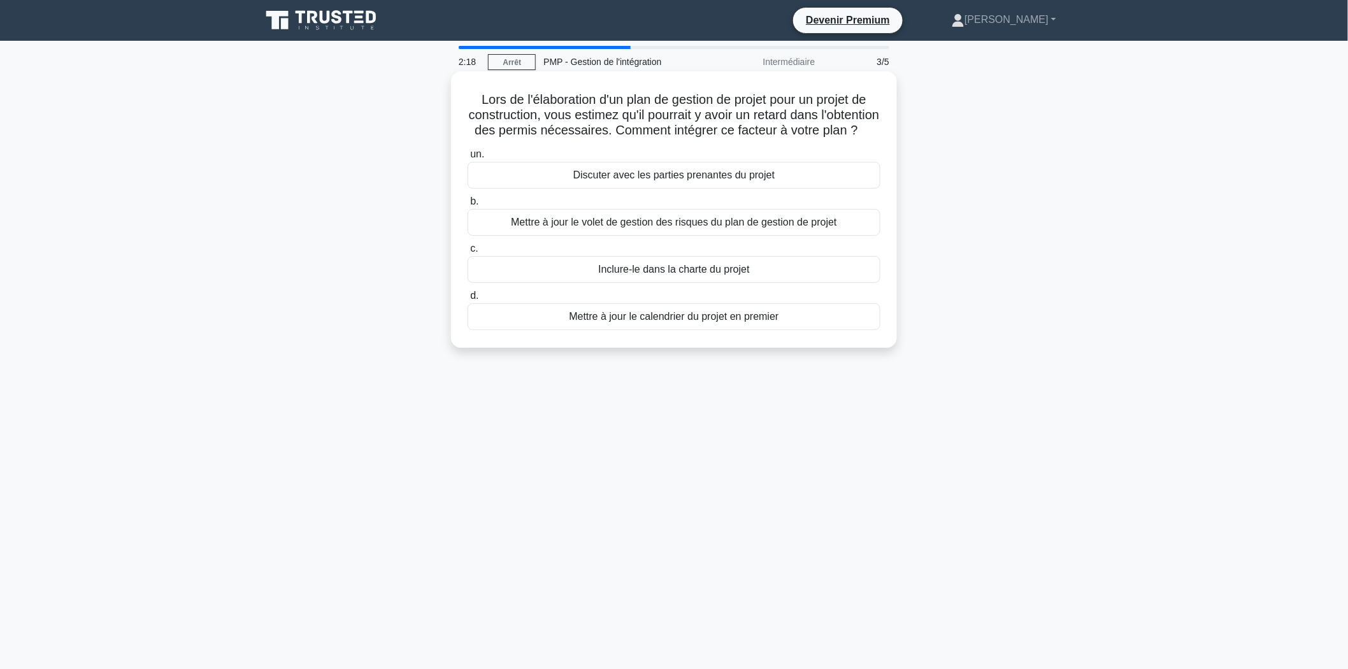
click at [671, 275] on font "Inclure-le dans la charte du projet" at bounding box center [673, 269] width 151 height 11
click at [468, 253] on input "c. Inclure-le dans la charte du projet" at bounding box center [468, 249] width 0 height 8
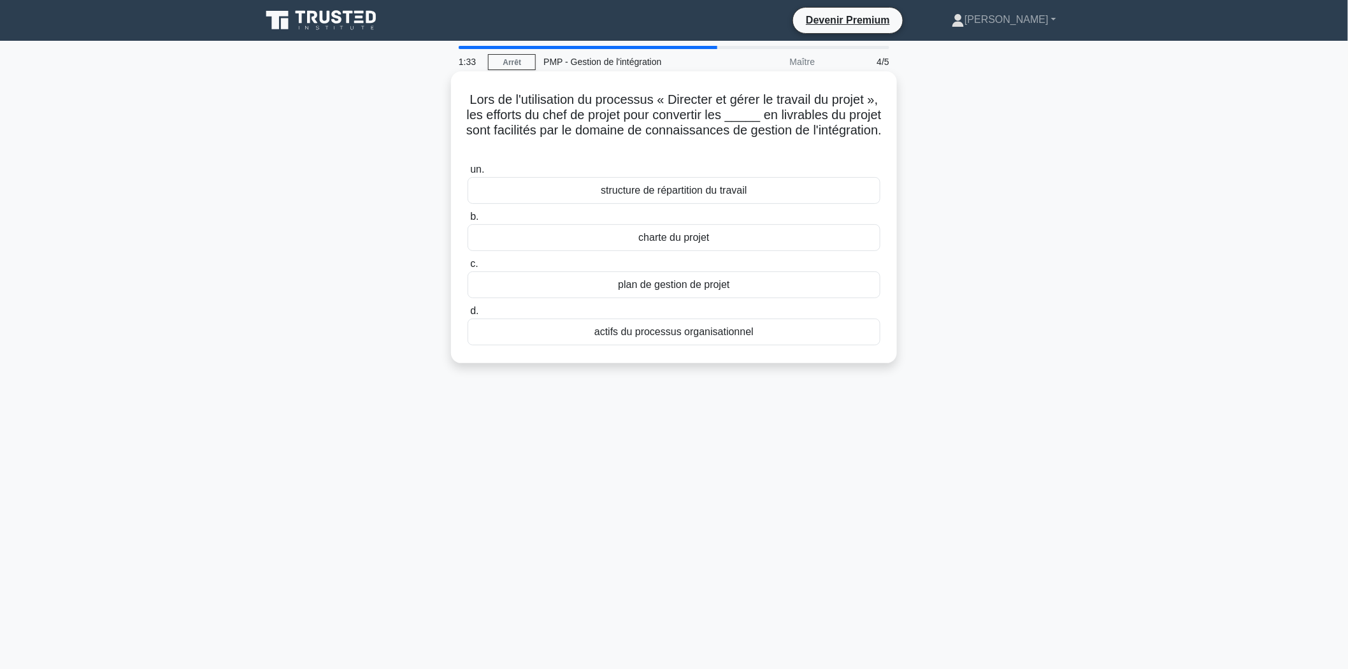
click at [643, 187] on font "structure de répartition du travail" at bounding box center [674, 190] width 146 height 11
click at [468, 174] on input "un. structure de répartition du travail" at bounding box center [468, 170] width 0 height 8
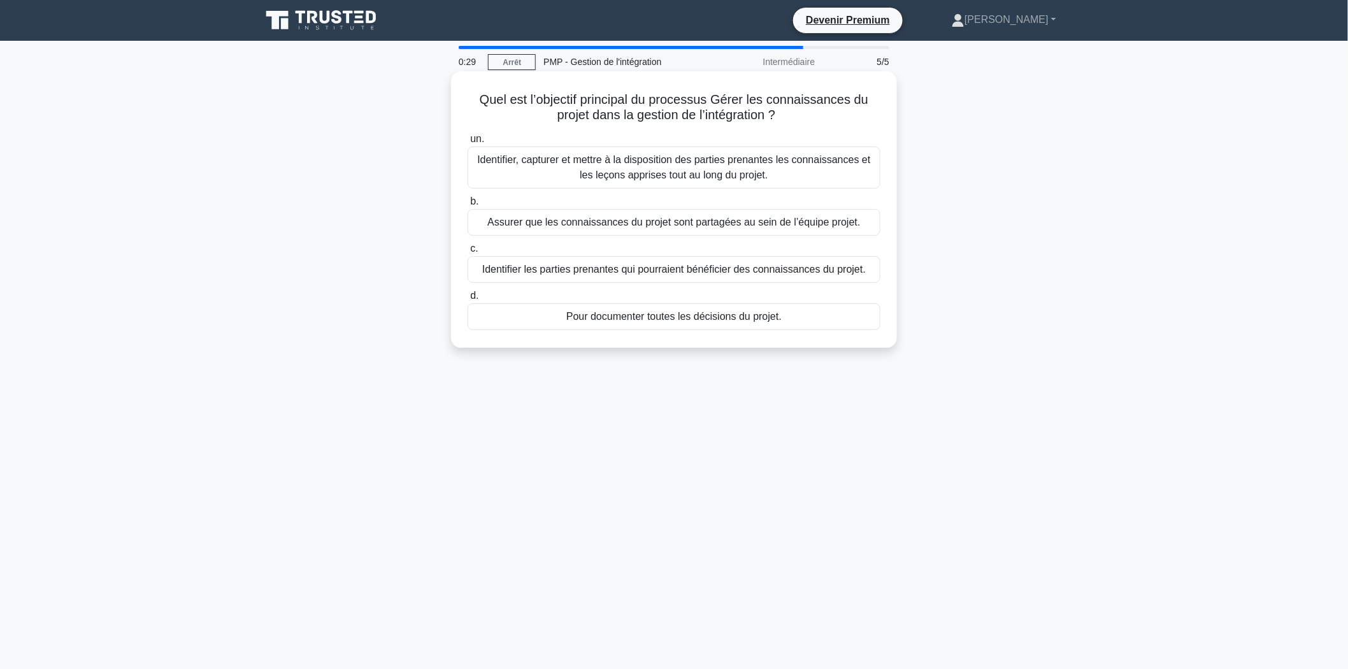
click at [650, 168] on font "Identifier, capturer et mettre à la disposition des parties prenantes les conna…" at bounding box center [673, 167] width 393 height 26
click at [468, 143] on input "un. Identifier, capturer et mettre à la disposition des parties prenantes les c…" at bounding box center [468, 139] width 0 height 8
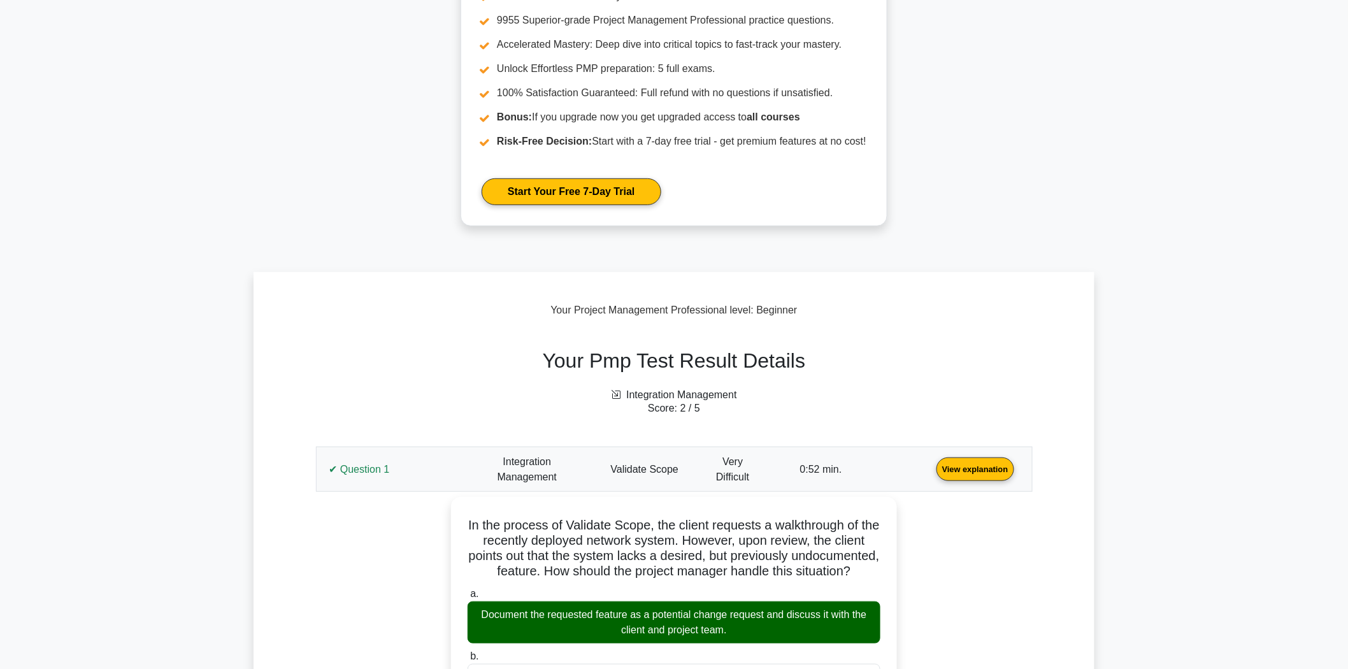
scroll to position [141, 0]
drag, startPoint x: 352, startPoint y: 462, endPoint x: 313, endPoint y: 396, distance: 76.5
click at [931, 462] on link "View explanation" at bounding box center [975, 467] width 88 height 11
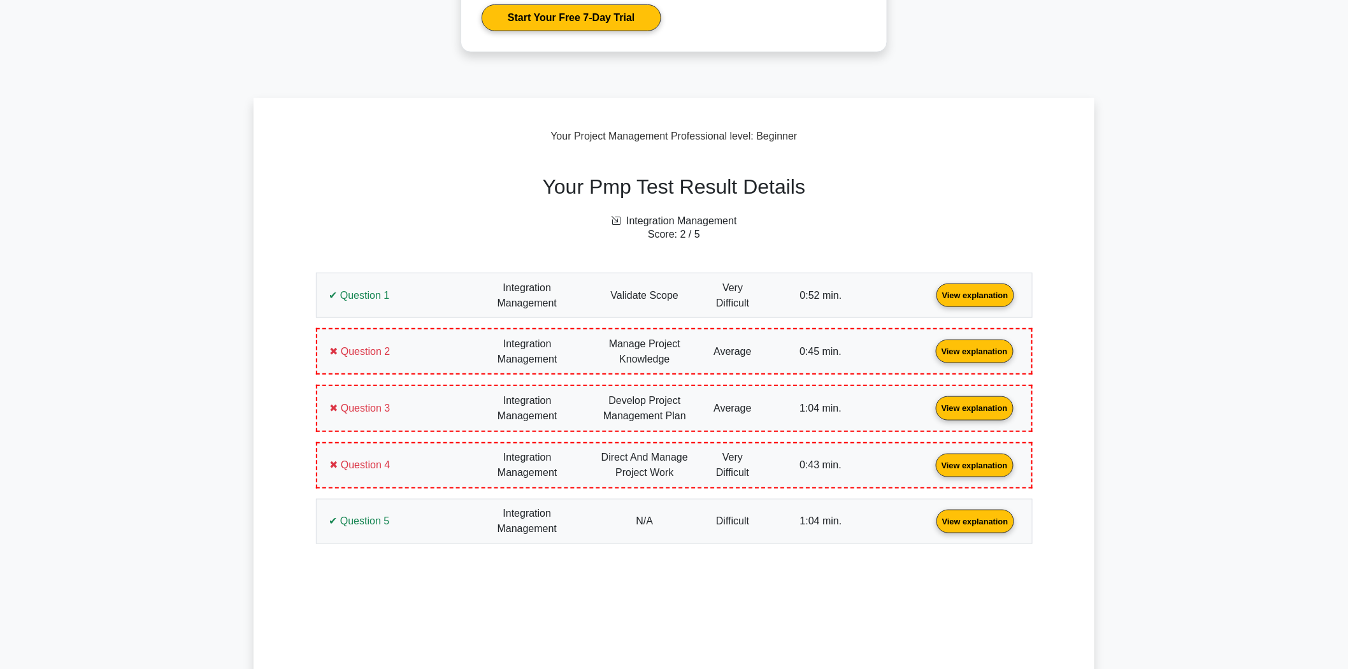
scroll to position [354, 0]
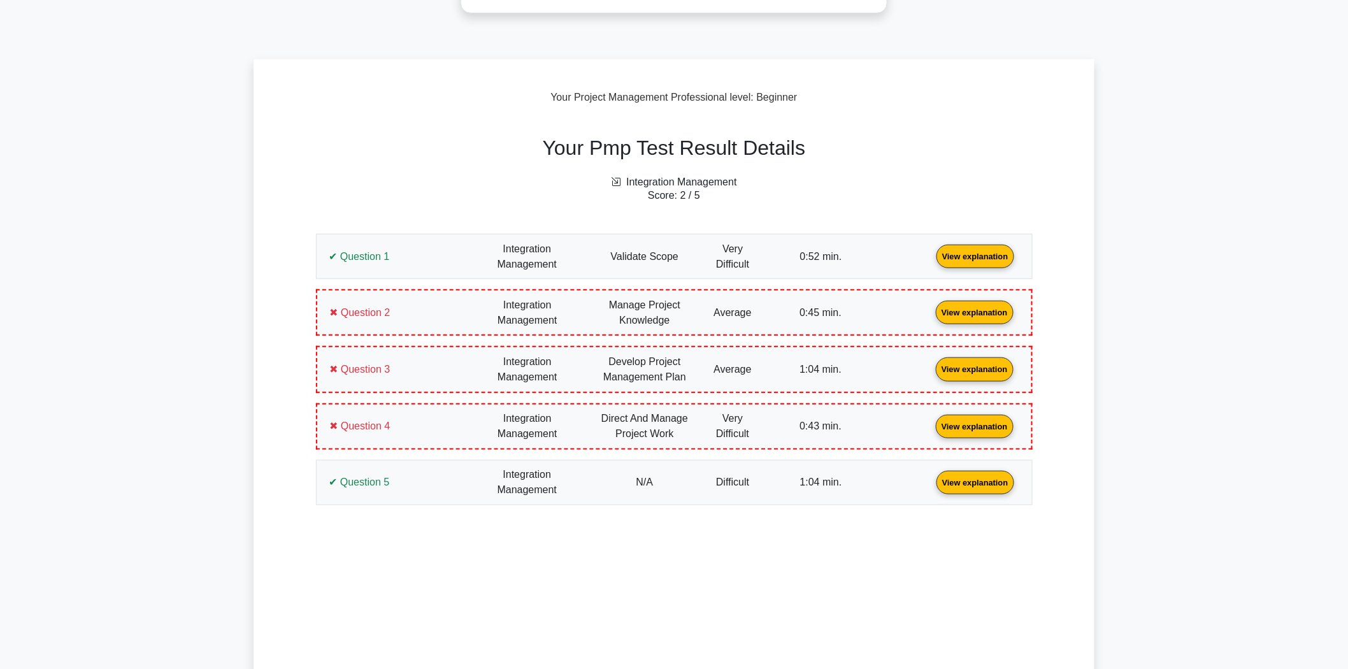
click at [931, 261] on link "View explanation" at bounding box center [975, 255] width 88 height 11
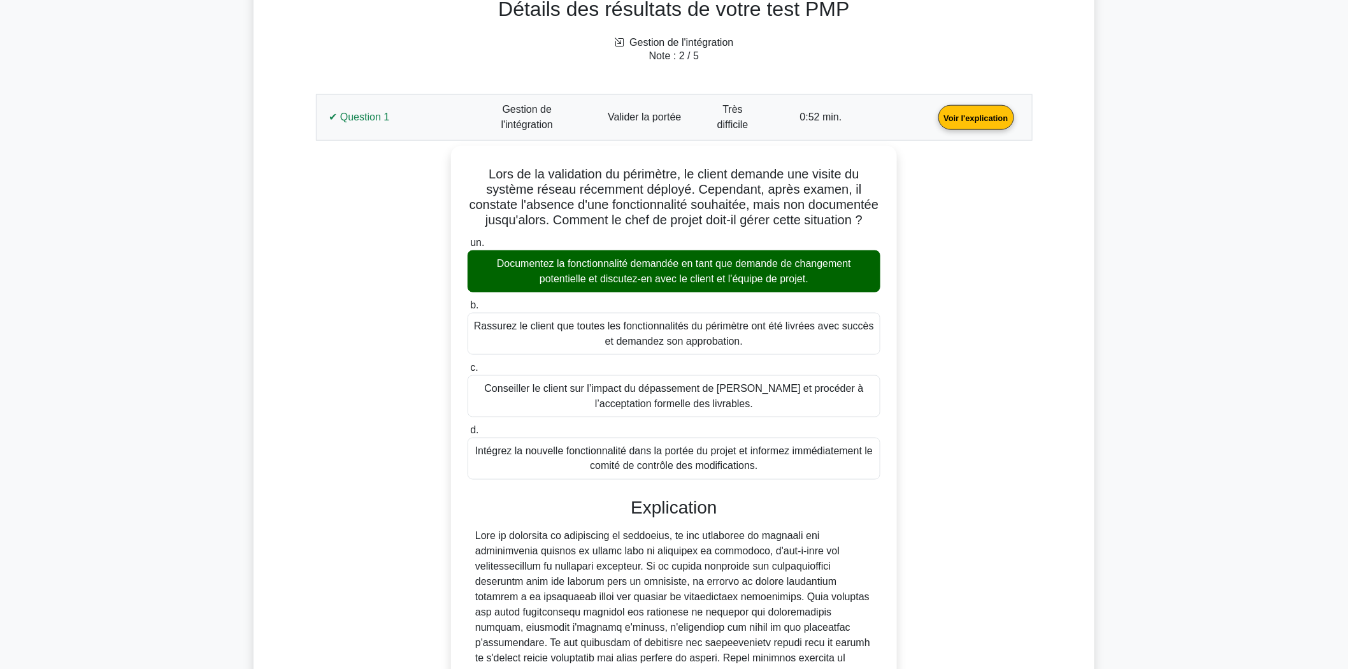
scroll to position [556, 0]
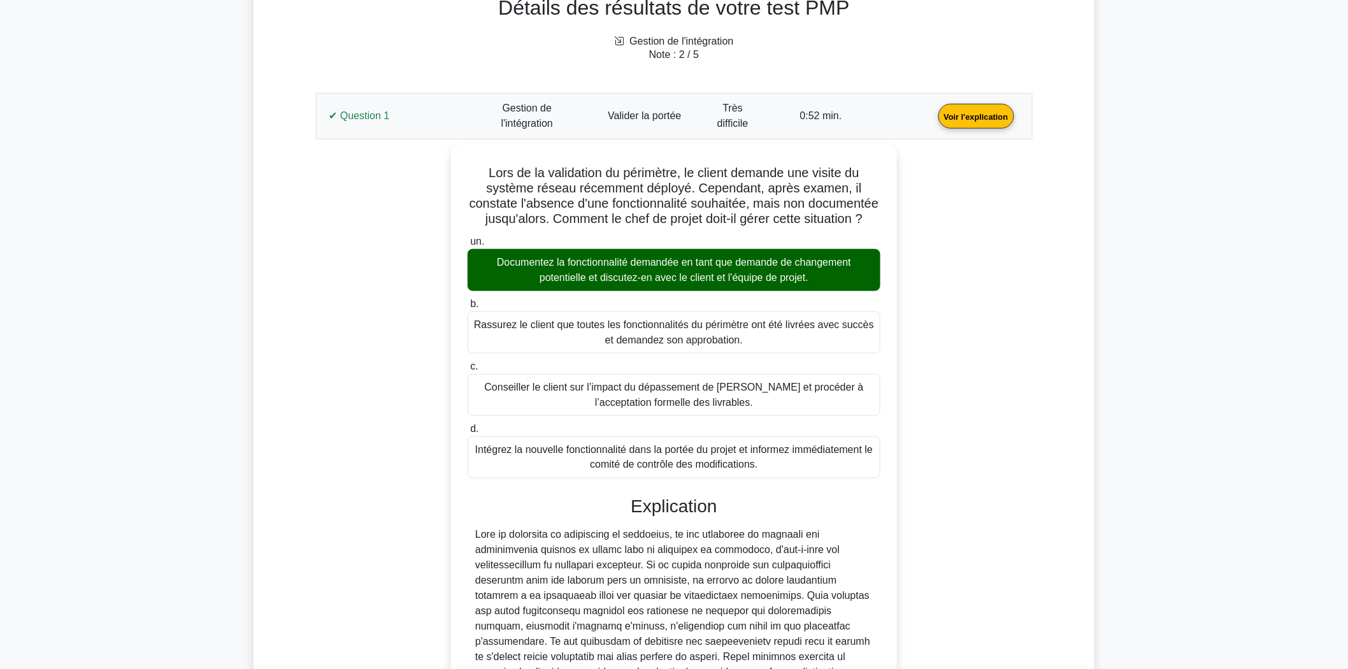
drag, startPoint x: 400, startPoint y: 124, endPoint x: 405, endPoint y: 175, distance: 50.6
click at [933, 121] on link "Voir l'explication" at bounding box center [976, 115] width 86 height 11
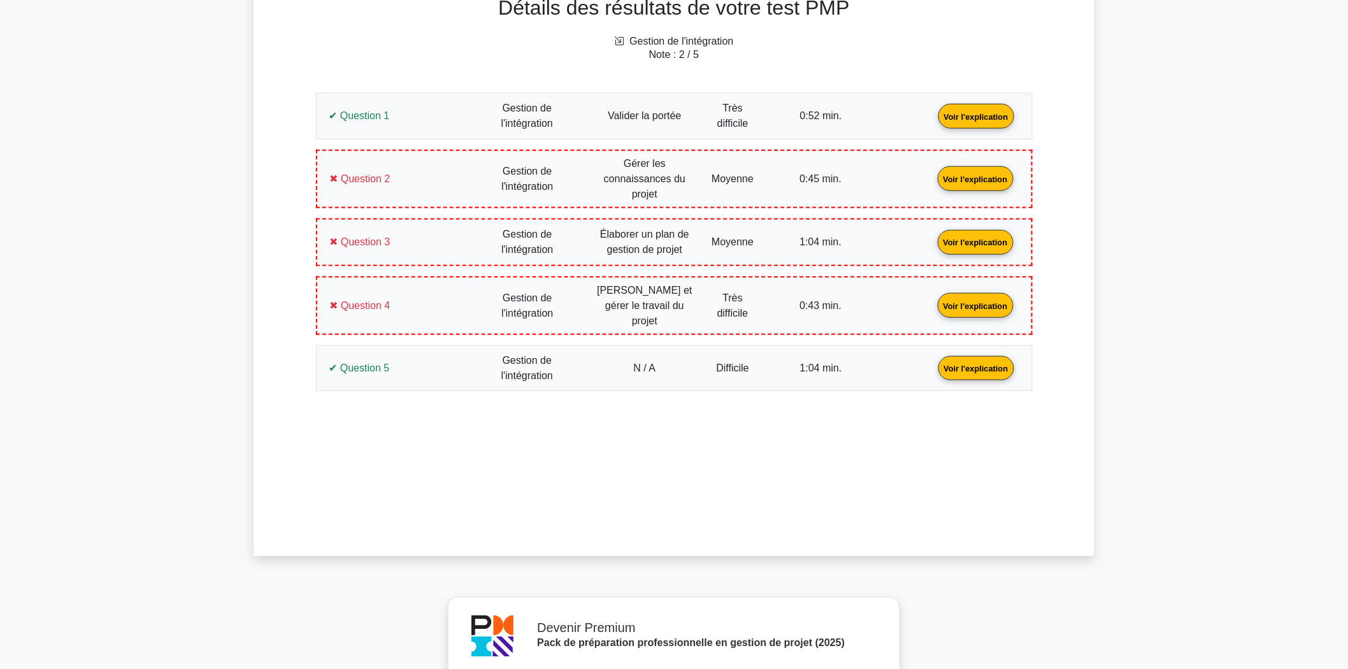
click at [933, 183] on link "Voir l'explication" at bounding box center [976, 178] width 86 height 11
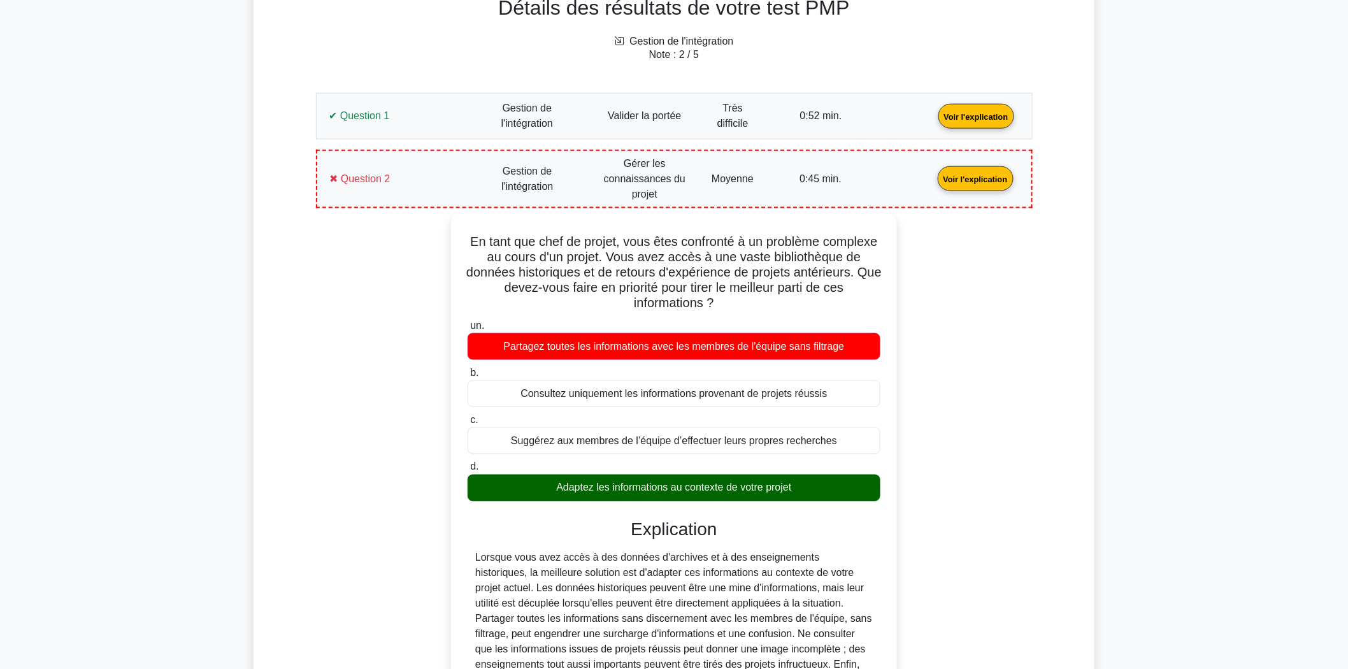
click at [933, 181] on link "Voir l'explication" at bounding box center [976, 178] width 86 height 11
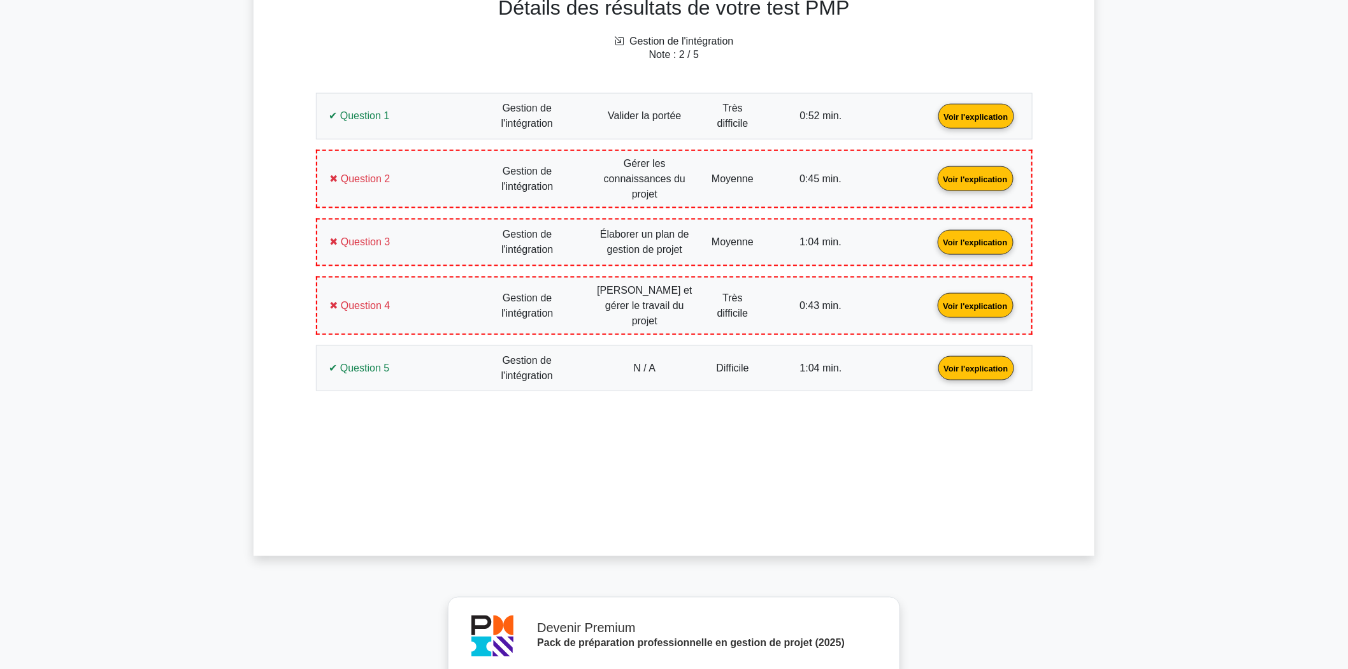
click at [933, 241] on link "Voir l'explication" at bounding box center [976, 241] width 86 height 11
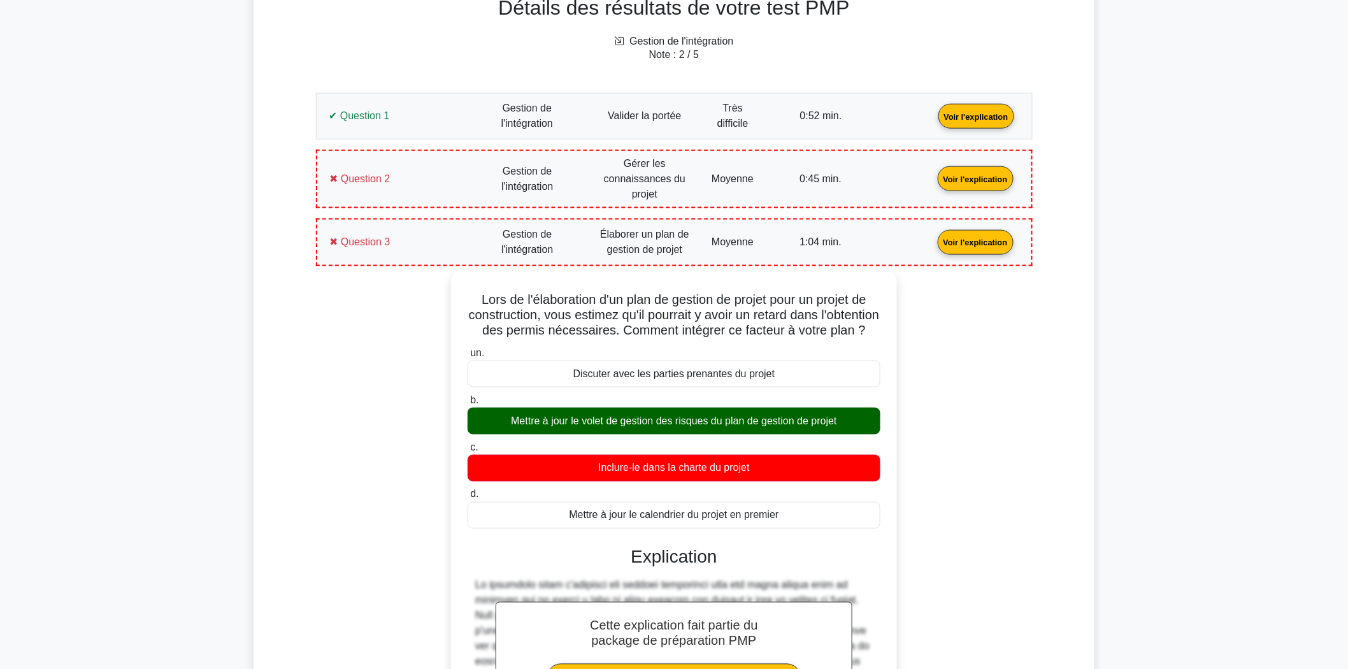
click at [933, 236] on link "Voir l'explication" at bounding box center [976, 241] width 86 height 11
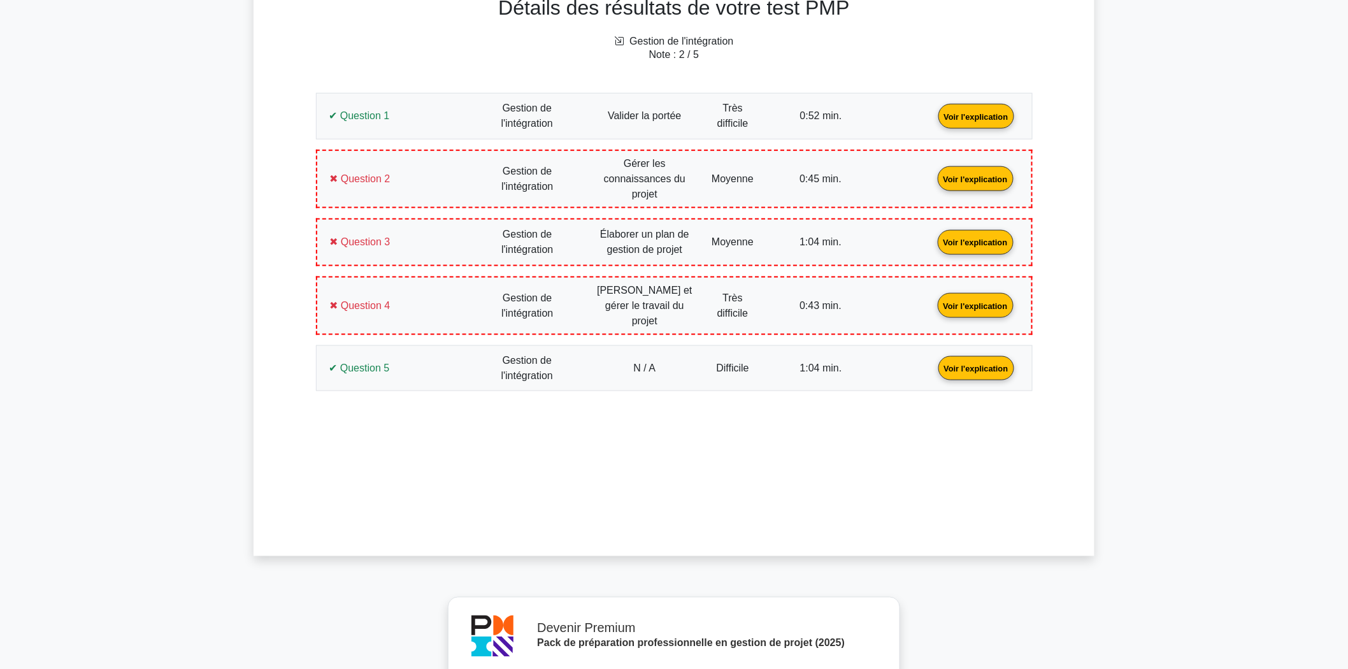
click at [933, 299] on link "Voir l'explication" at bounding box center [976, 304] width 86 height 11
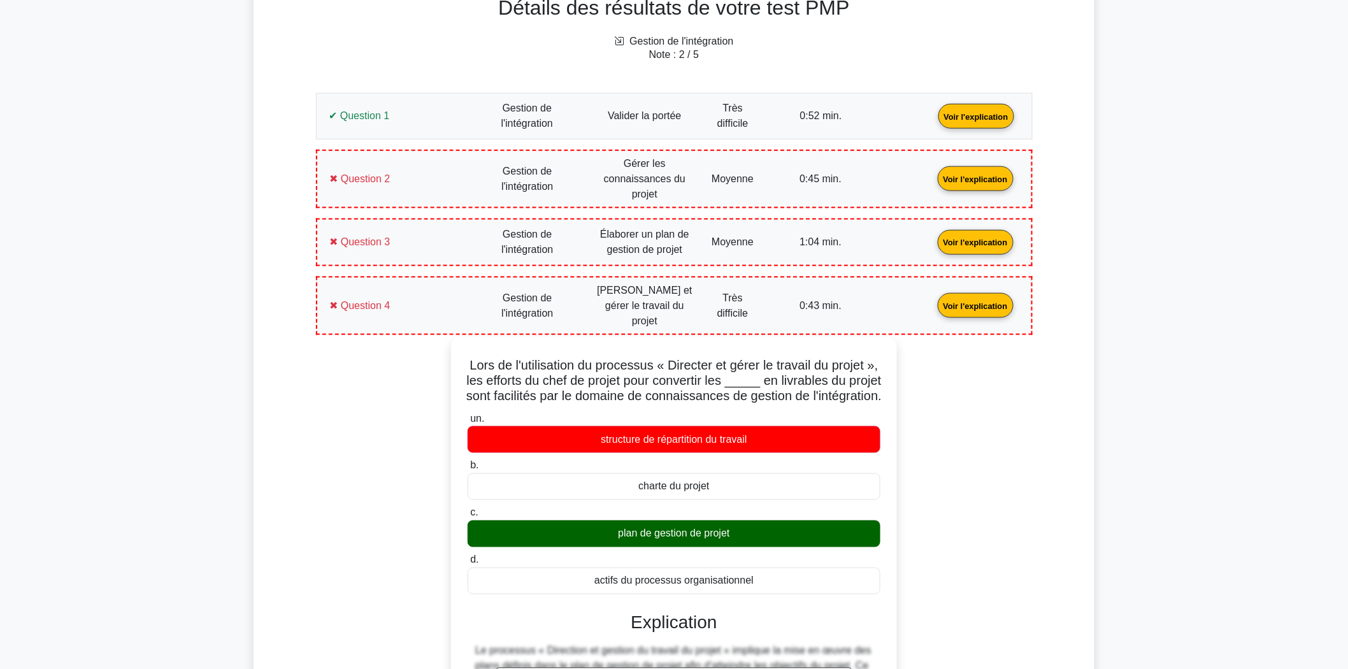
drag, startPoint x: 768, startPoint y: 577, endPoint x: 478, endPoint y: 355, distance: 364.4
click at [478, 355] on div "Lors de l'utilisation du processus « Directer et gérer le travail du projet », …" at bounding box center [674, 656] width 436 height 628
copy div "Lors de l'utilisation du processus « Directer et gérer le travail du projet », …"
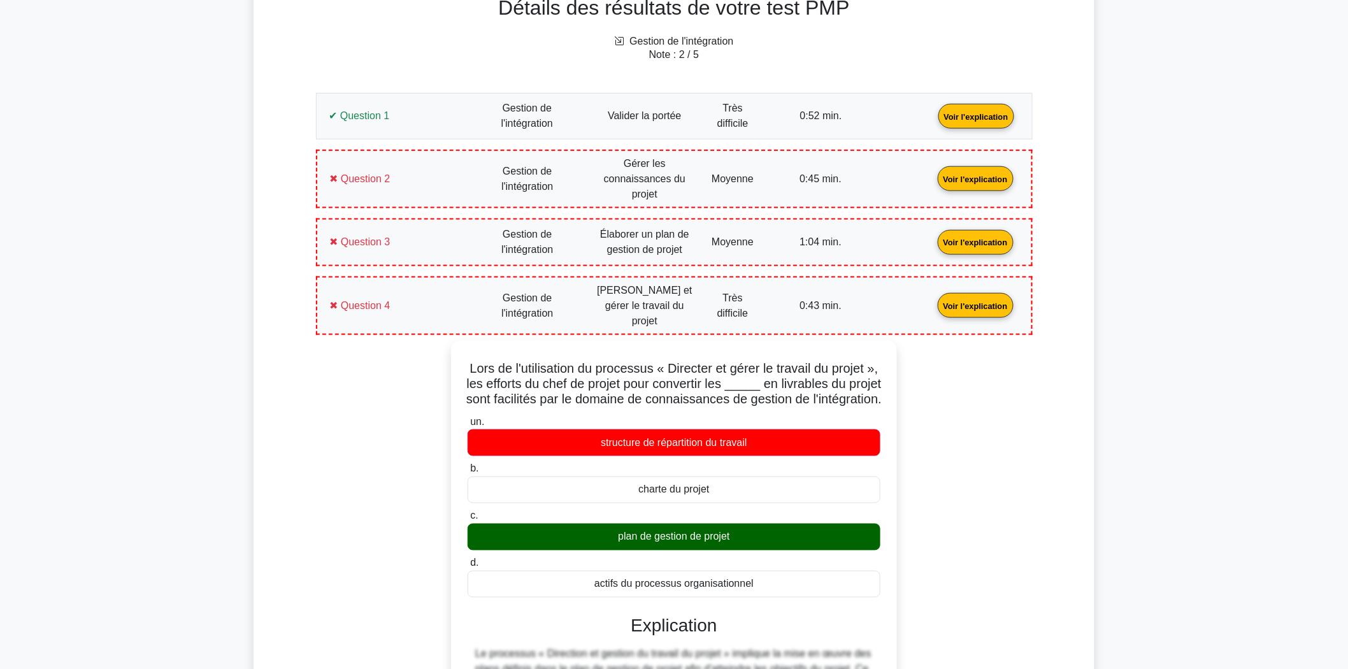
click at [331, 456] on div "Lors de l'utilisation du processus « Directer et gérer le travail du projet », …" at bounding box center [674, 667] width 701 height 654
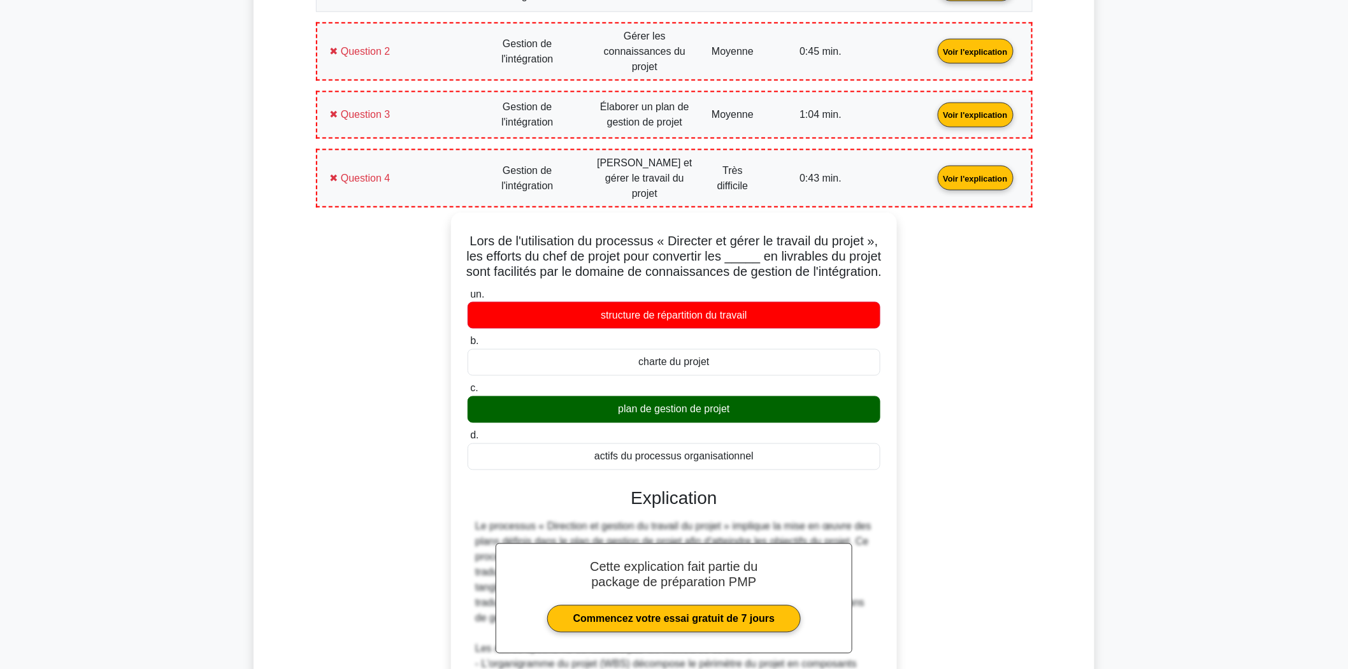
scroll to position [698, 0]
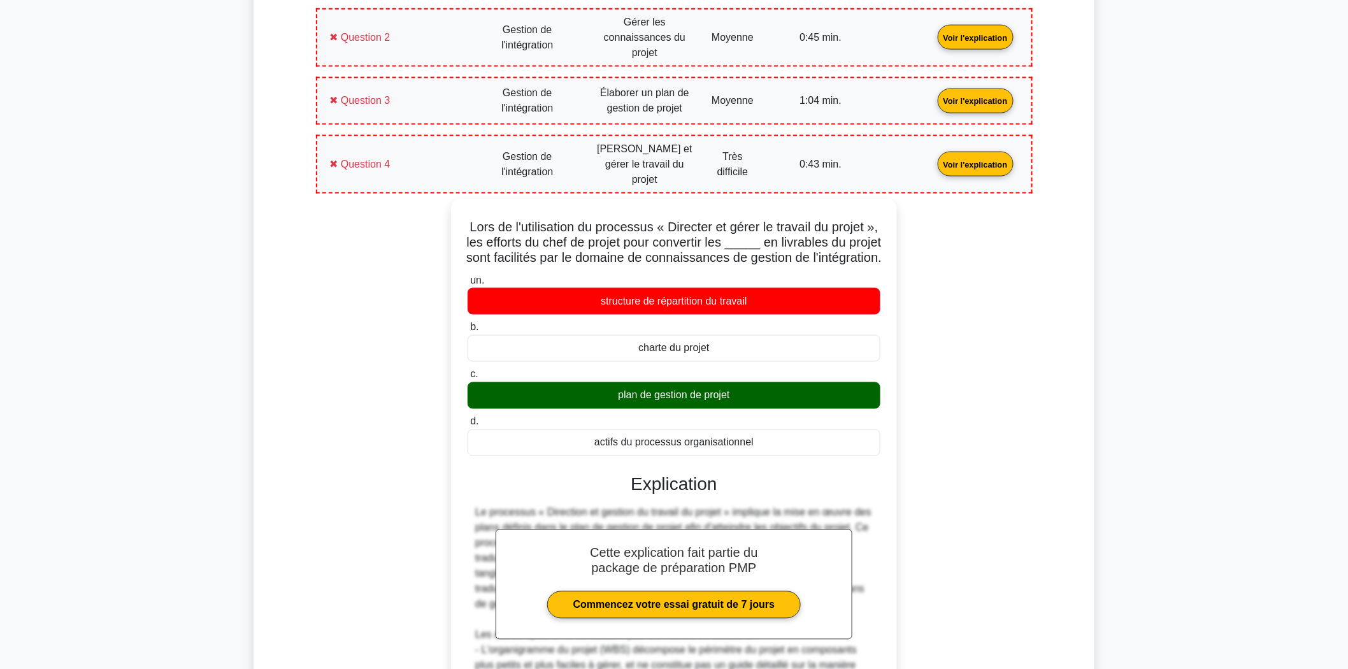
drag, startPoint x: 365, startPoint y: 155, endPoint x: 395, endPoint y: 231, distance: 80.9
click at [933, 158] on link "Voir l'explication" at bounding box center [976, 163] width 86 height 11
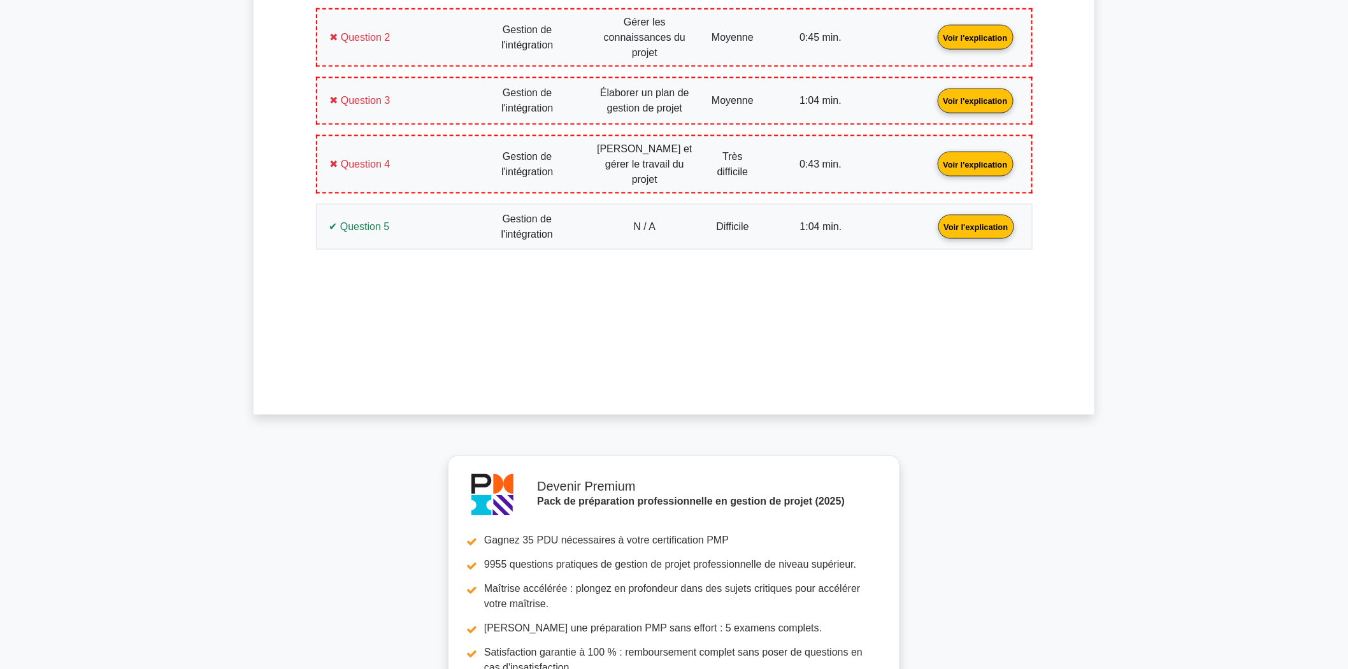
click at [933, 220] on link "Voir l'explication" at bounding box center [976, 225] width 86 height 11
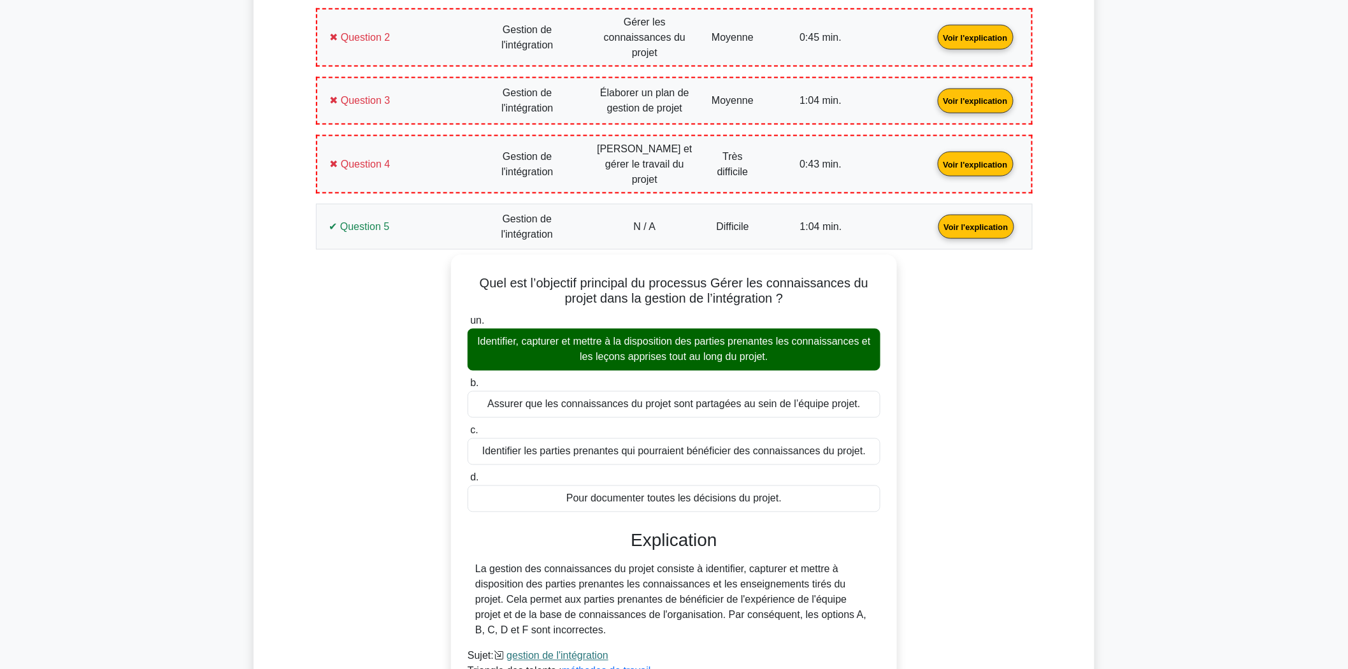
click at [933, 225] on link "Voir l'explication" at bounding box center [976, 225] width 86 height 11
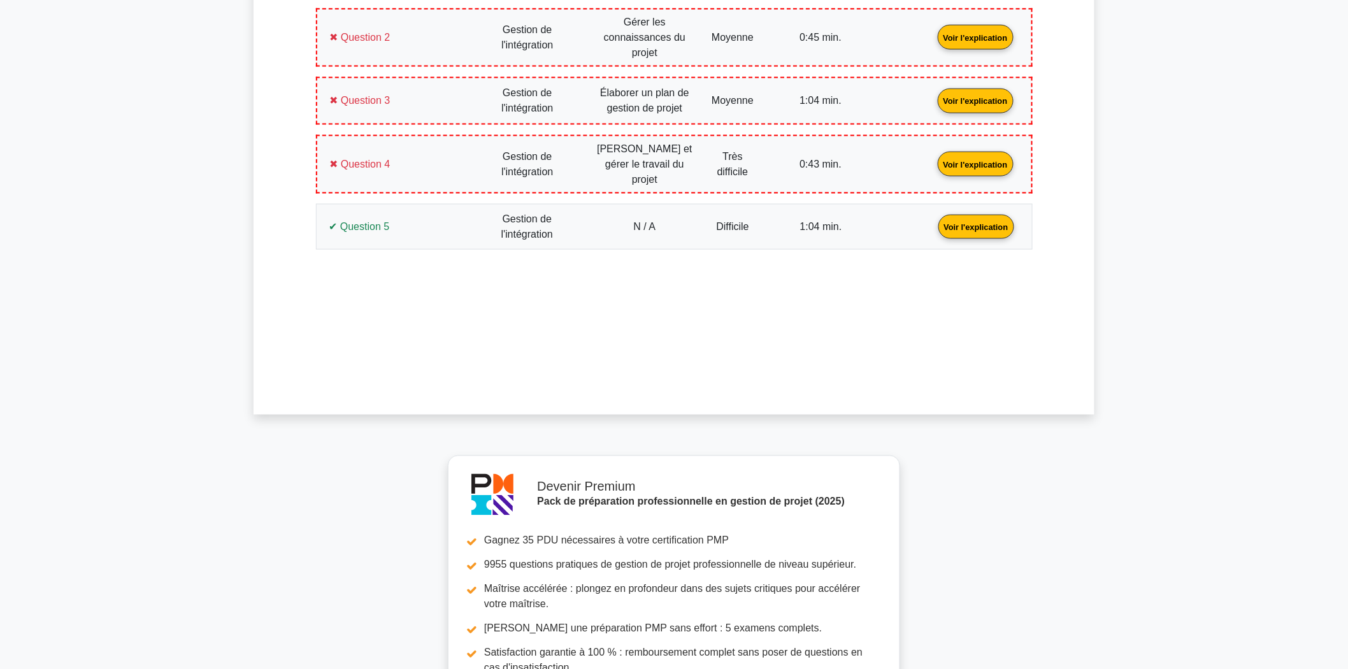
click at [933, 224] on link "Voir l'explication" at bounding box center [976, 225] width 86 height 11
